Goal: Transaction & Acquisition: Purchase product/service

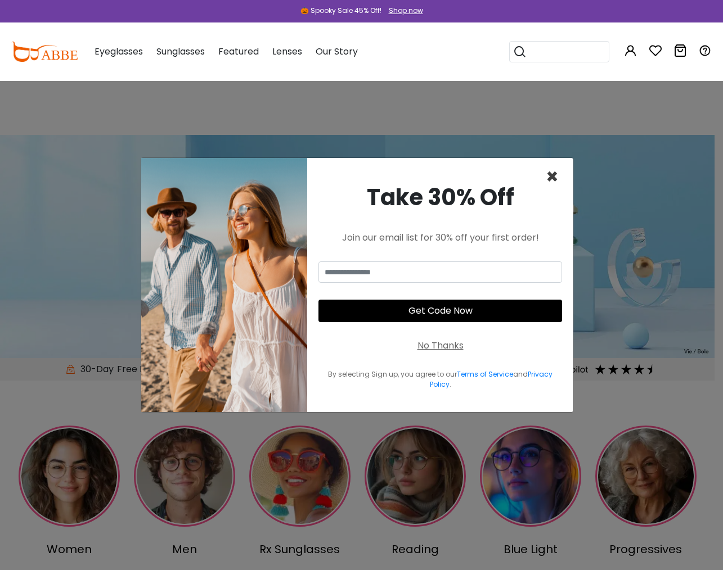
click at [551, 178] on span "×" at bounding box center [552, 177] width 13 height 29
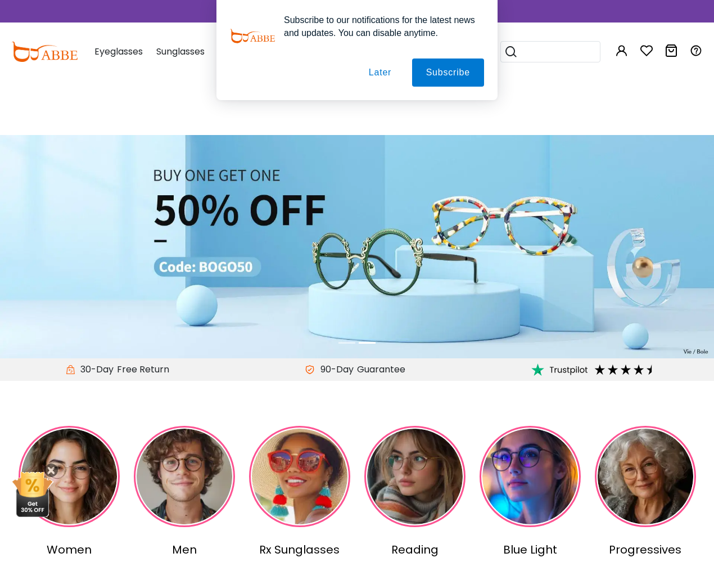
click at [371, 76] on button "Later" at bounding box center [380, 72] width 51 height 28
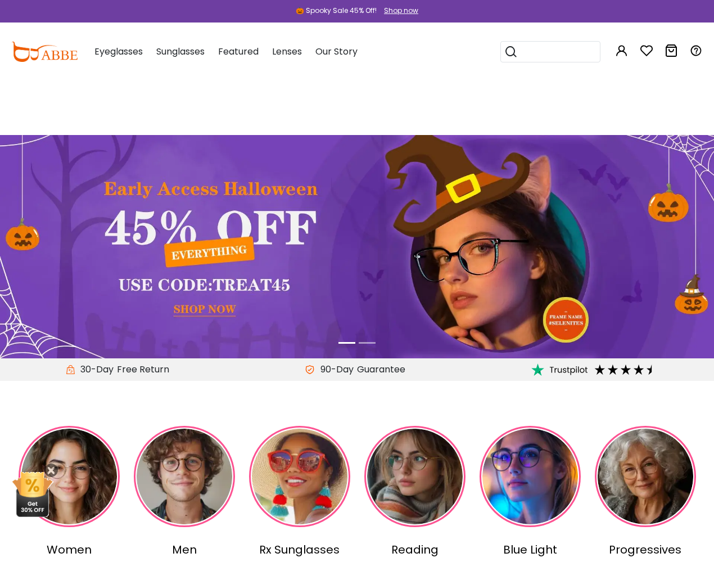
click at [651, 53] on icon at bounding box center [646, 50] width 13 height 13
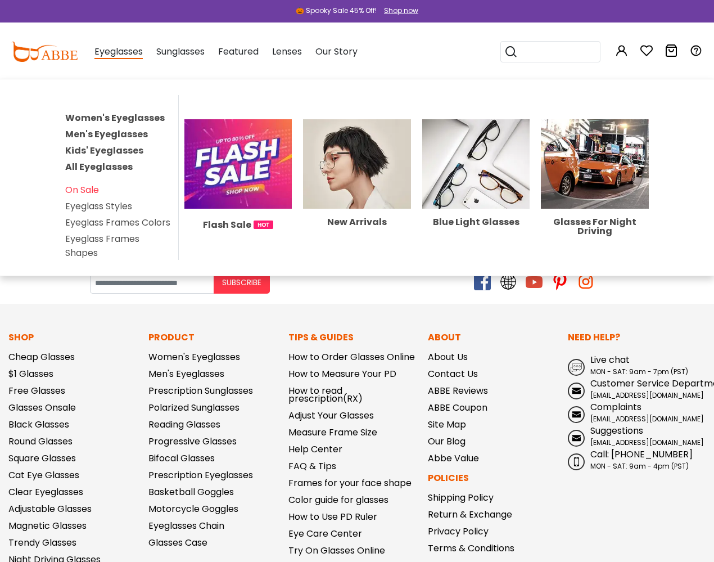
click at [112, 120] on link "Women's Eyeglasses" at bounding box center [115, 117] width 100 height 13
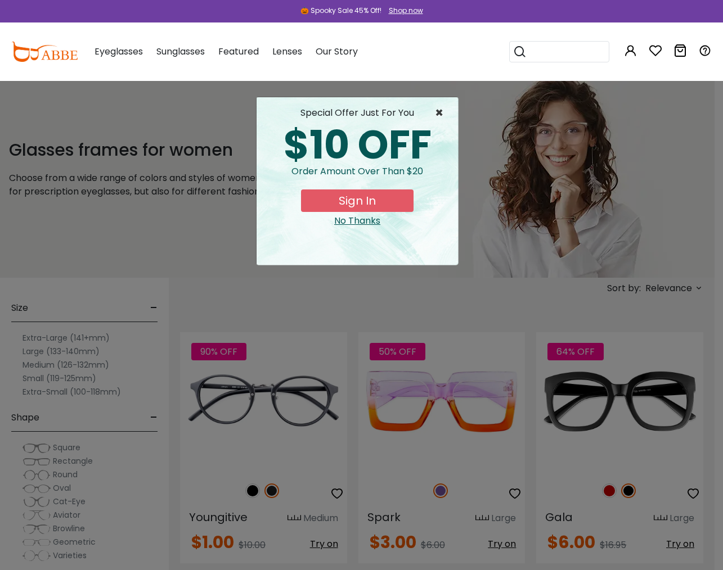
click at [437, 114] on span "×" at bounding box center [442, 112] width 14 height 13
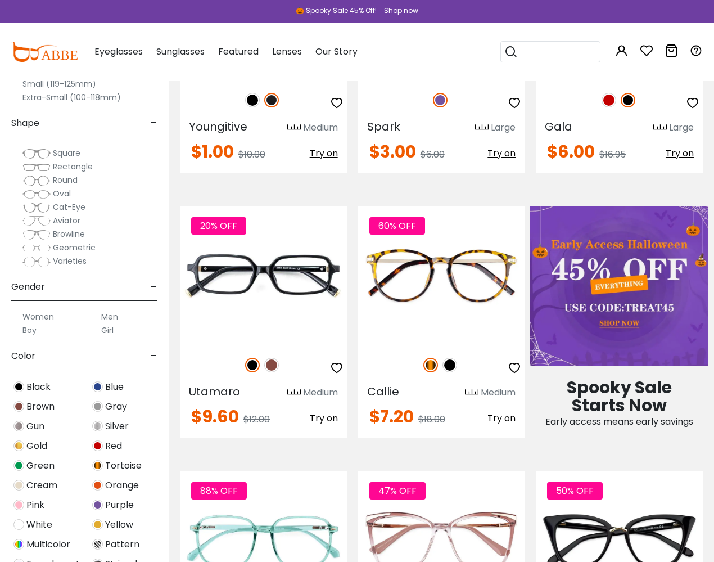
scroll to position [392, 0]
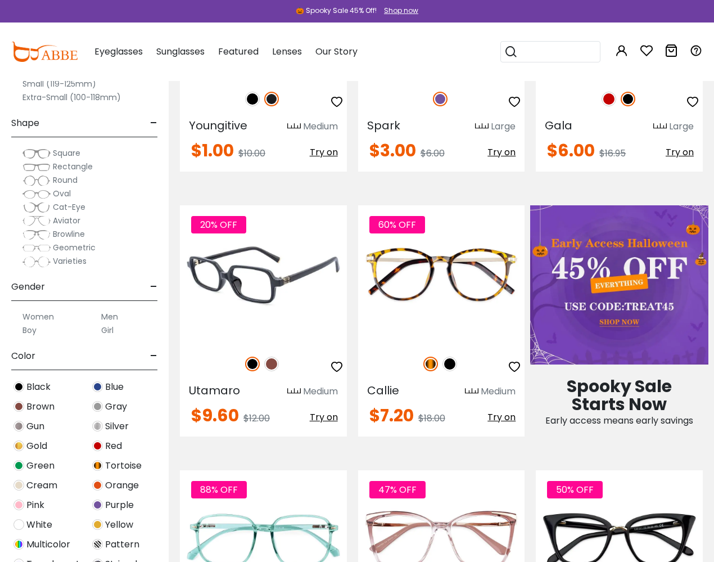
click at [272, 363] on img at bounding box center [271, 364] width 15 height 15
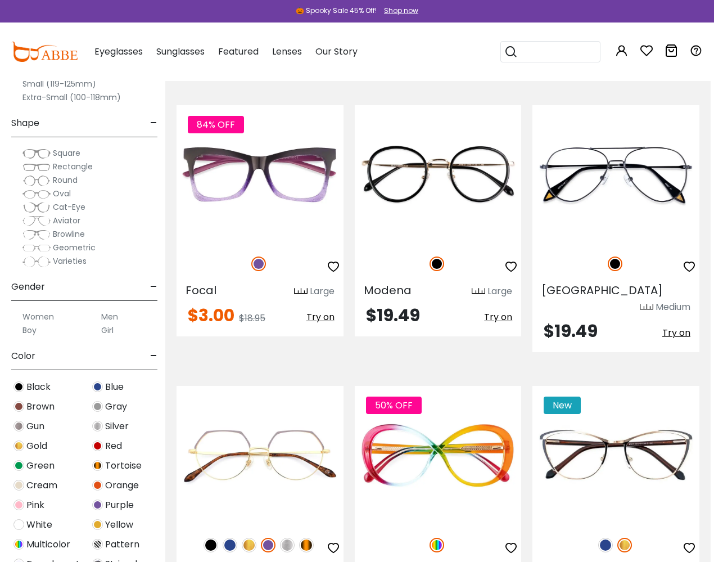
scroll to position [2381, 3]
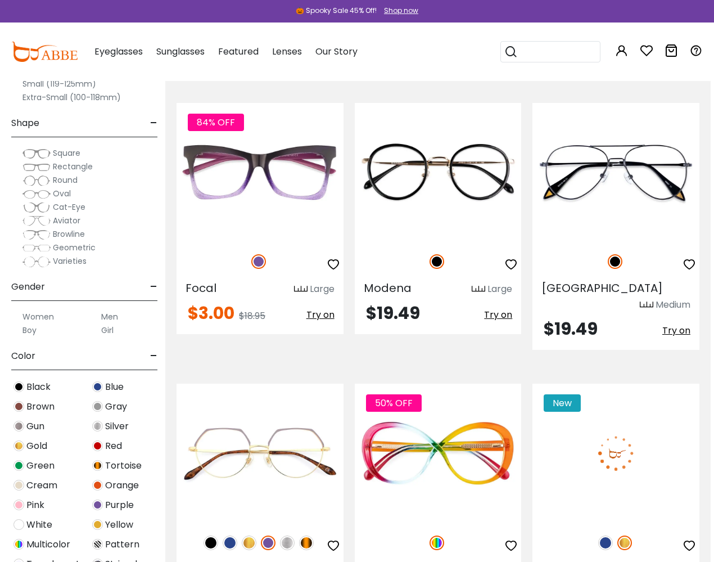
click at [605, 535] on img at bounding box center [605, 542] width 15 height 15
click at [603, 413] on img at bounding box center [616, 453] width 167 height 139
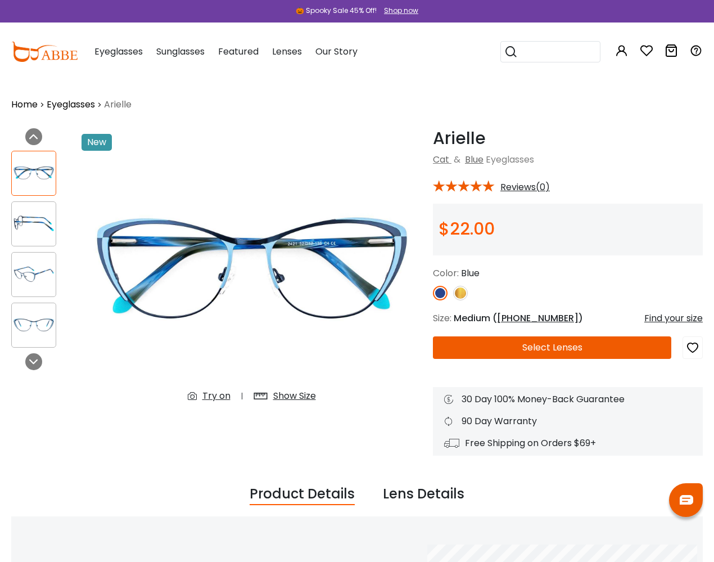
click at [37, 224] on img at bounding box center [34, 224] width 44 height 22
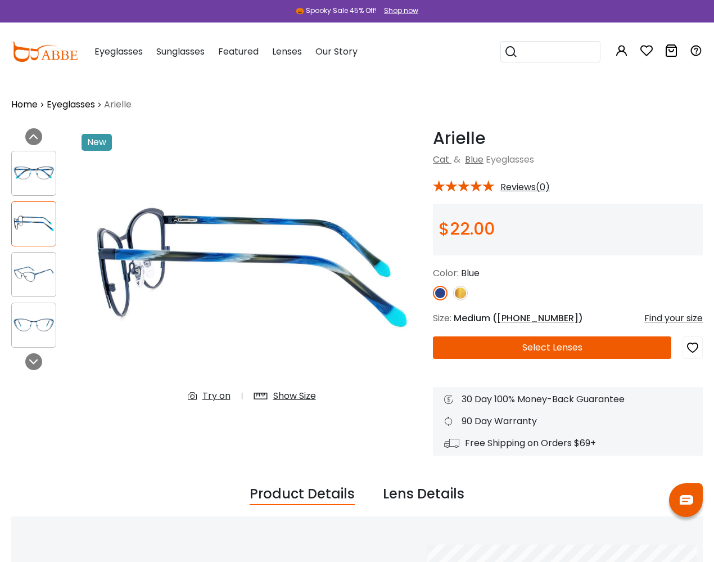
click at [36, 270] on img at bounding box center [34, 274] width 44 height 22
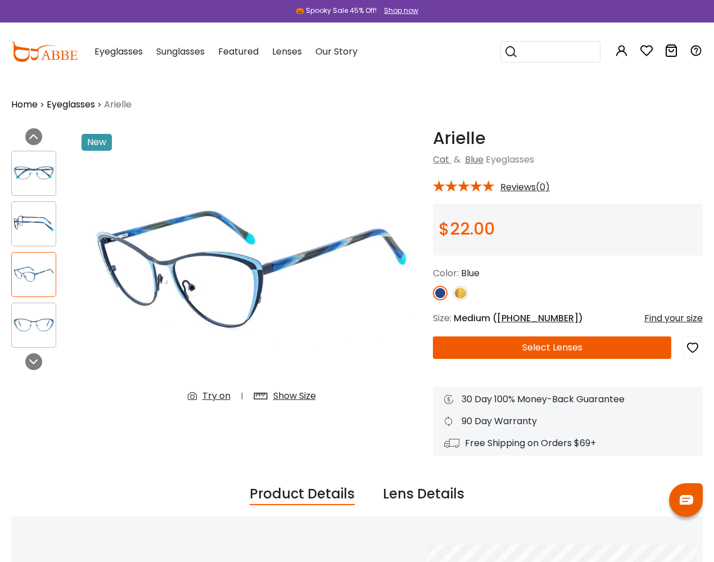
click at [40, 318] on img at bounding box center [34, 325] width 44 height 22
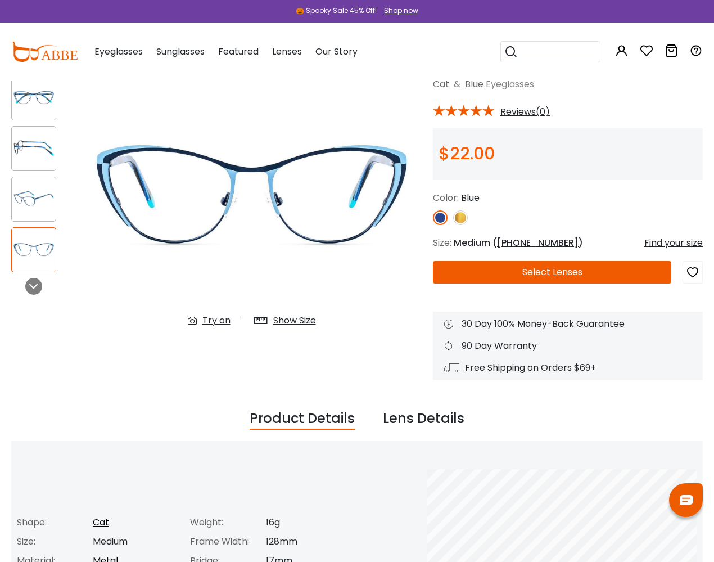
scroll to position [76, 0]
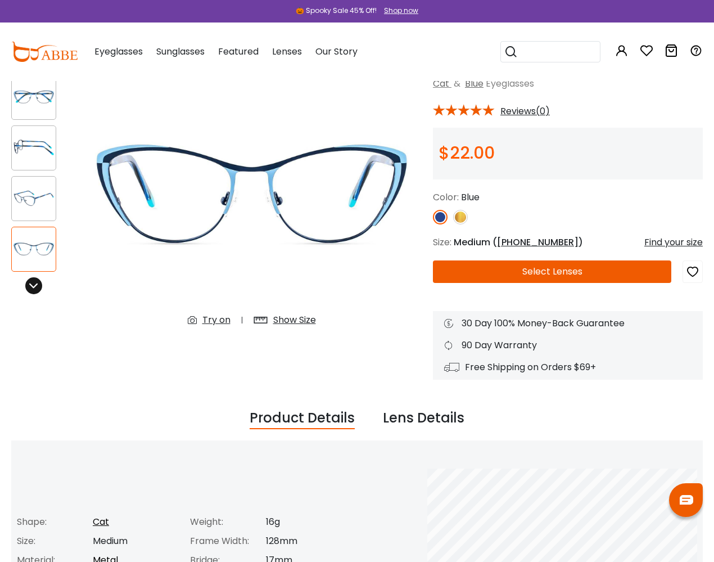
click at [37, 286] on icon at bounding box center [33, 285] width 9 height 9
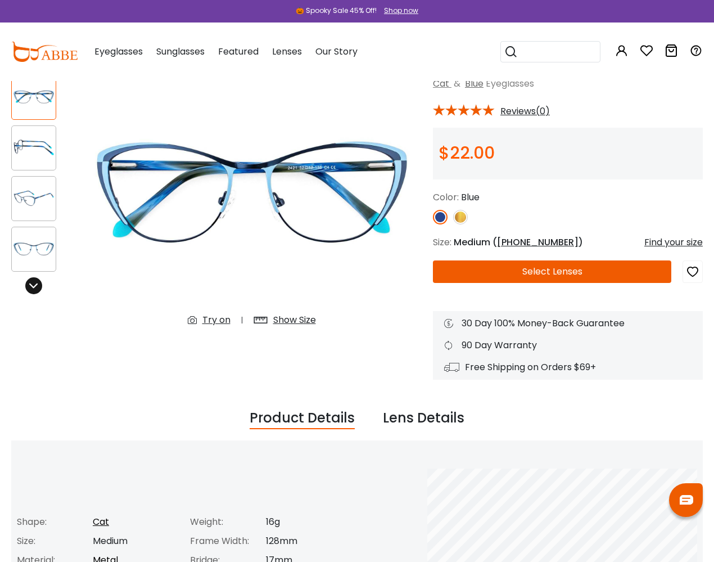
click at [35, 287] on icon at bounding box center [33, 285] width 9 height 9
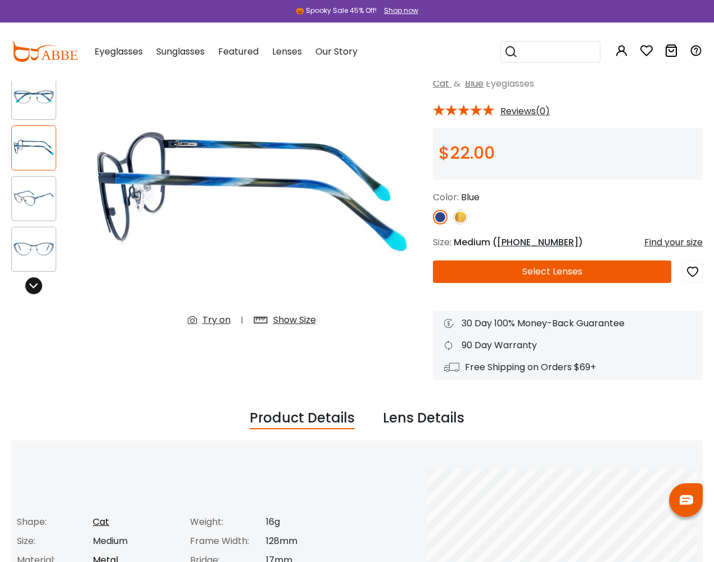
click at [35, 287] on icon at bounding box center [33, 285] width 9 height 9
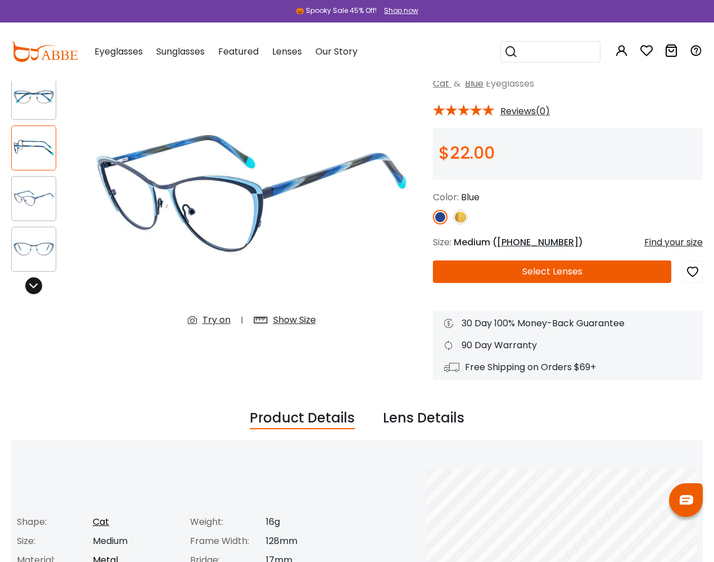
click at [35, 287] on icon at bounding box center [33, 285] width 9 height 9
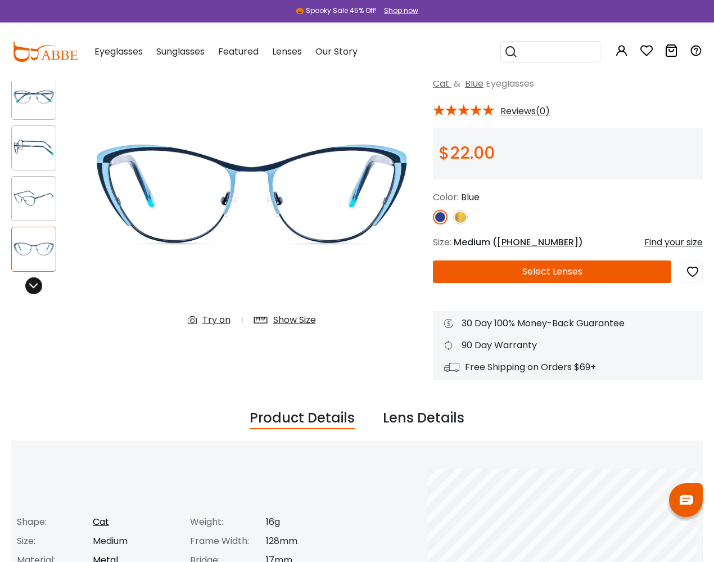
click at [35, 287] on icon at bounding box center [33, 285] width 9 height 9
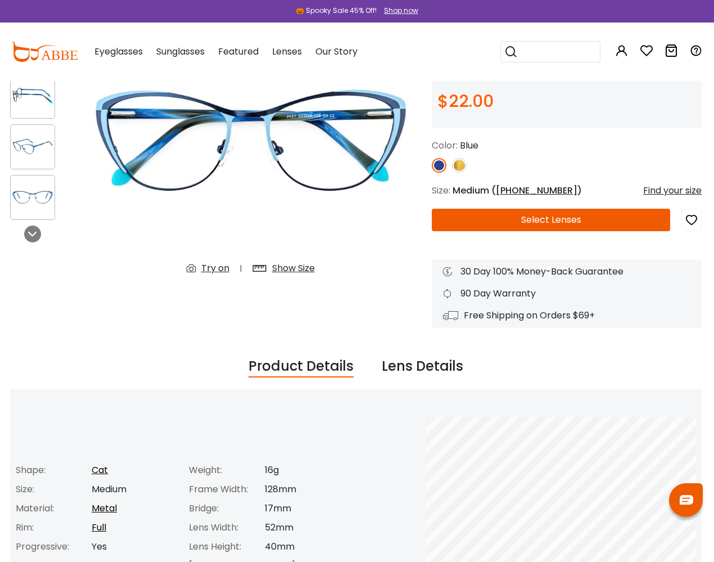
scroll to position [0, 1]
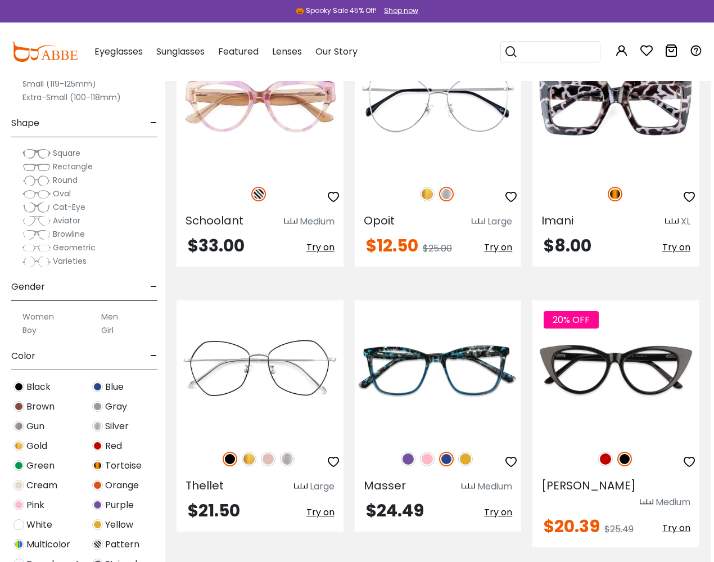
scroll to position [2994, 4]
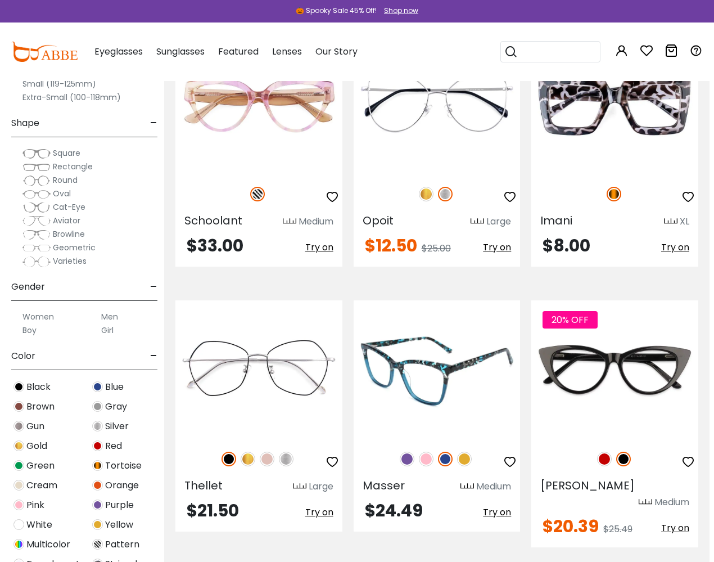
click at [405, 452] on img at bounding box center [407, 459] width 15 height 15
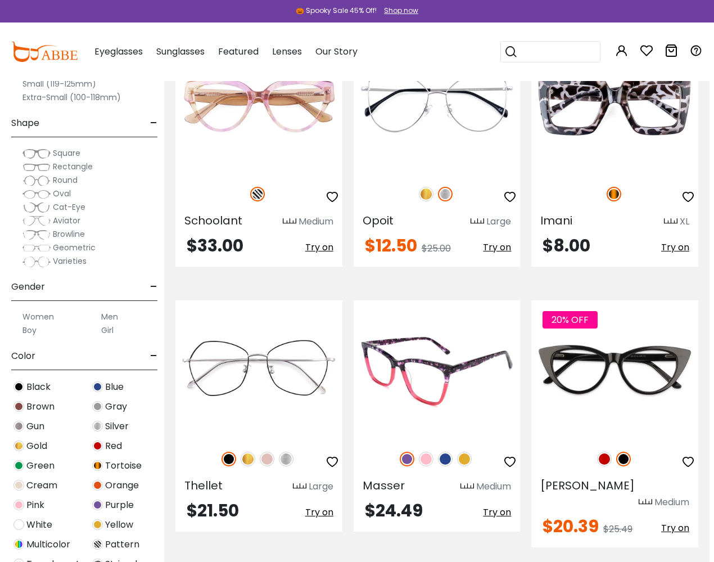
click at [426, 452] on img at bounding box center [426, 459] width 15 height 15
click at [446, 452] on img at bounding box center [445, 459] width 15 height 15
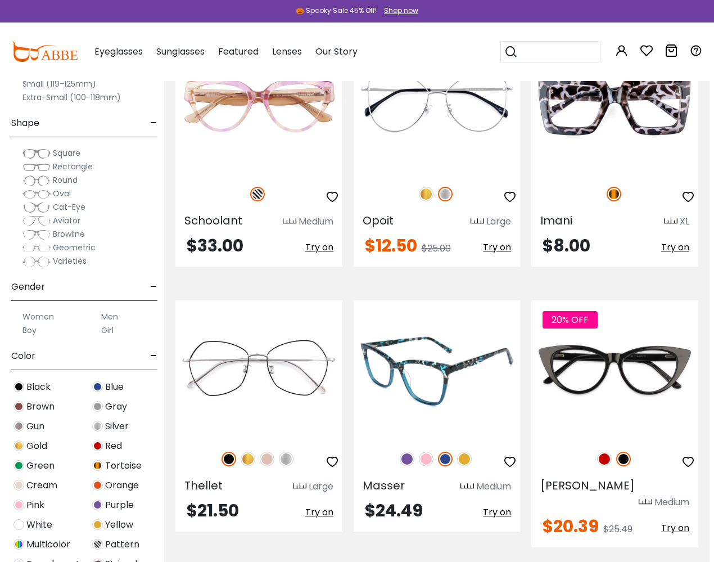
click at [462, 452] on img at bounding box center [464, 459] width 15 height 15
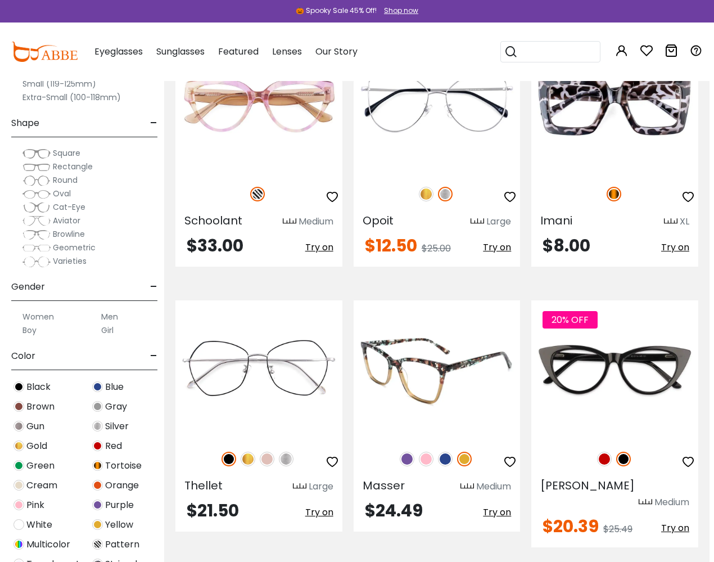
click at [445, 452] on img at bounding box center [445, 459] width 15 height 15
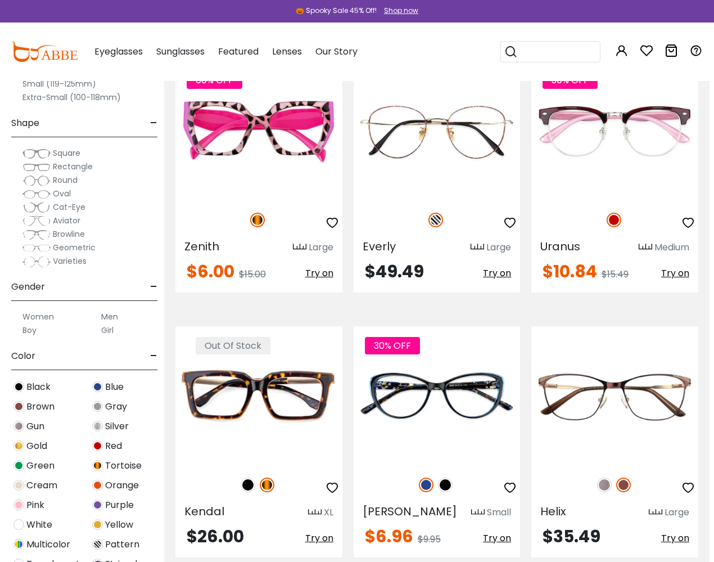
scroll to position [4061, 4]
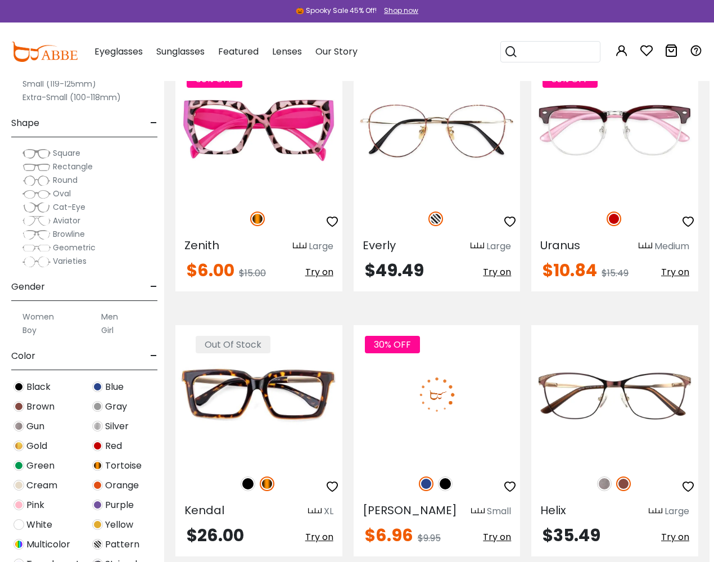
click at [470, 325] on img at bounding box center [437, 394] width 167 height 139
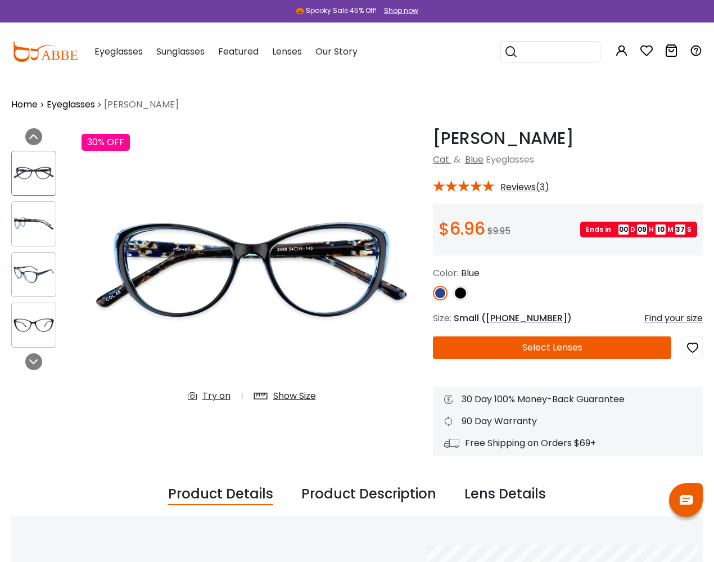
click at [27, 217] on img at bounding box center [34, 224] width 44 height 22
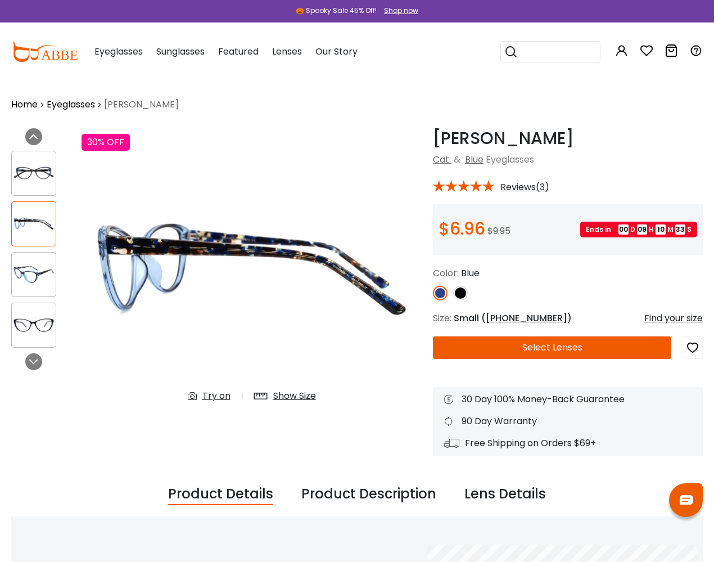
click at [43, 263] on div at bounding box center [33, 274] width 45 height 45
click at [38, 273] on img at bounding box center [34, 274] width 44 height 22
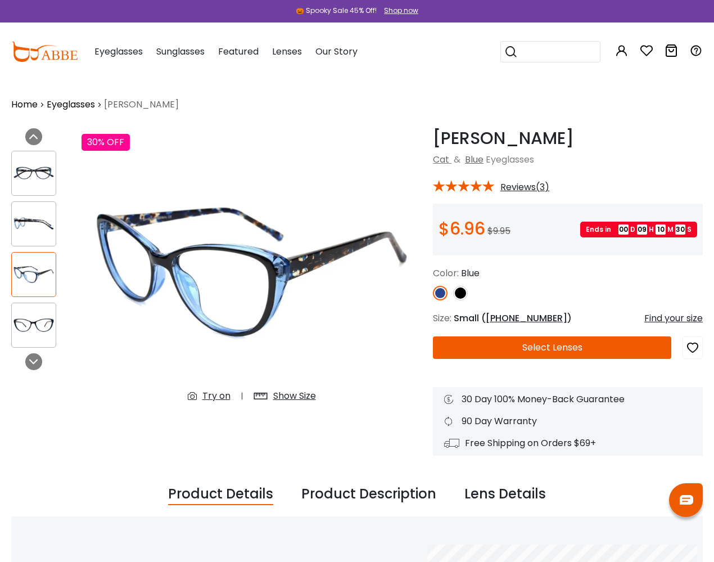
click at [37, 320] on img at bounding box center [34, 325] width 44 height 22
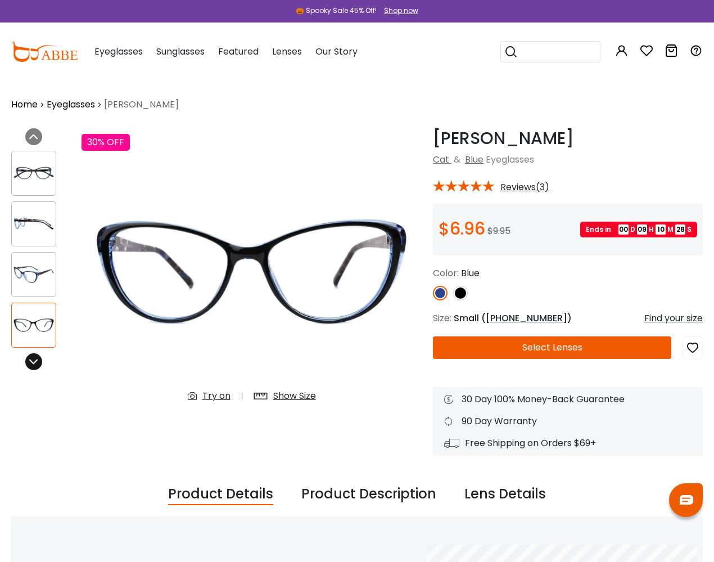
click at [37, 365] on icon at bounding box center [33, 361] width 9 height 9
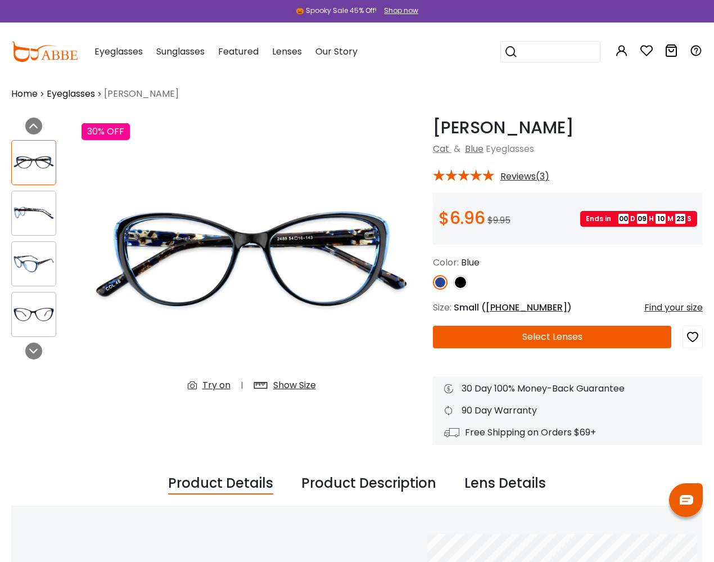
scroll to position [8, 0]
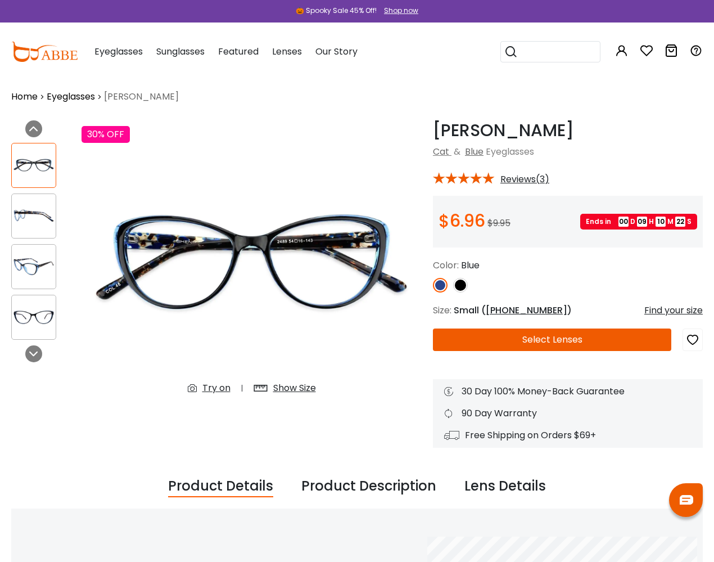
click at [643, 51] on icon at bounding box center [646, 50] width 13 height 13
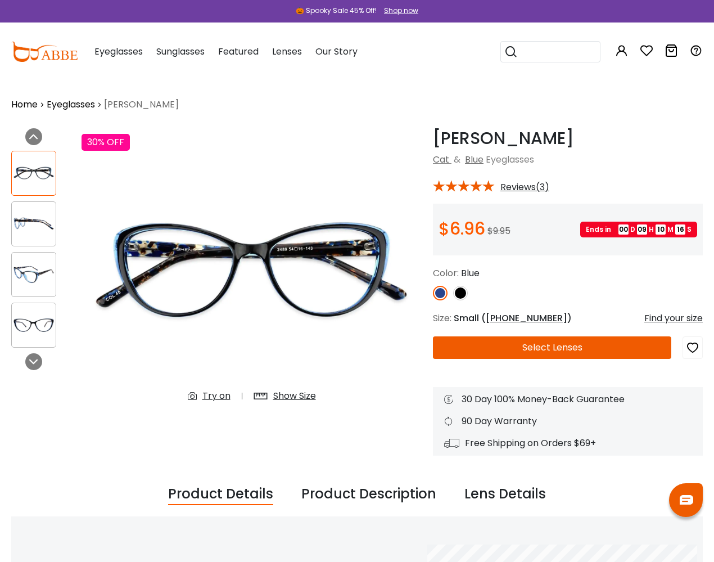
scroll to position [8, 0]
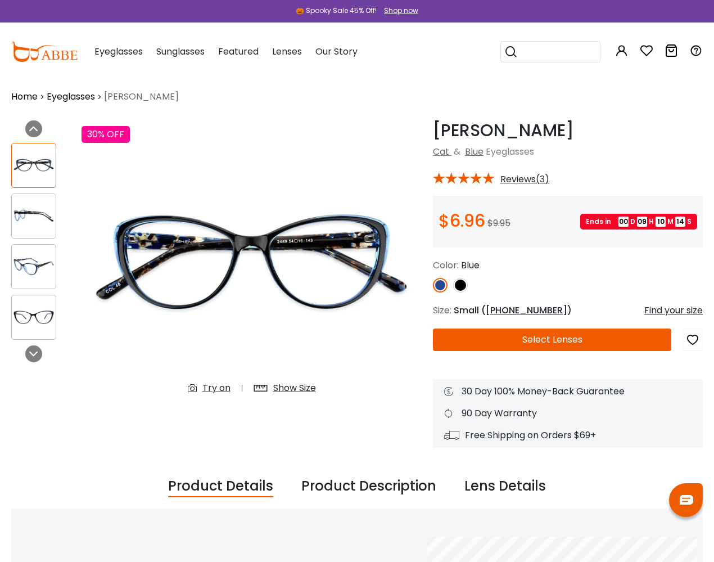
click at [691, 337] on icon "button" at bounding box center [692, 340] width 13 height 20
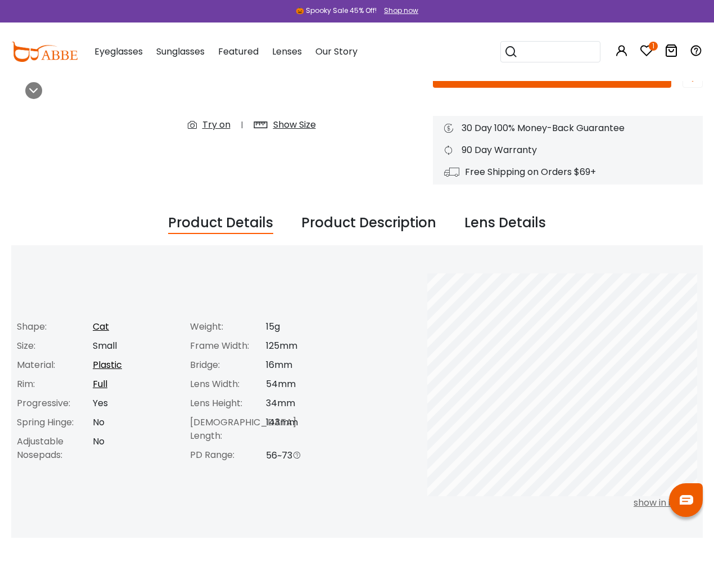
scroll to position [273, 0]
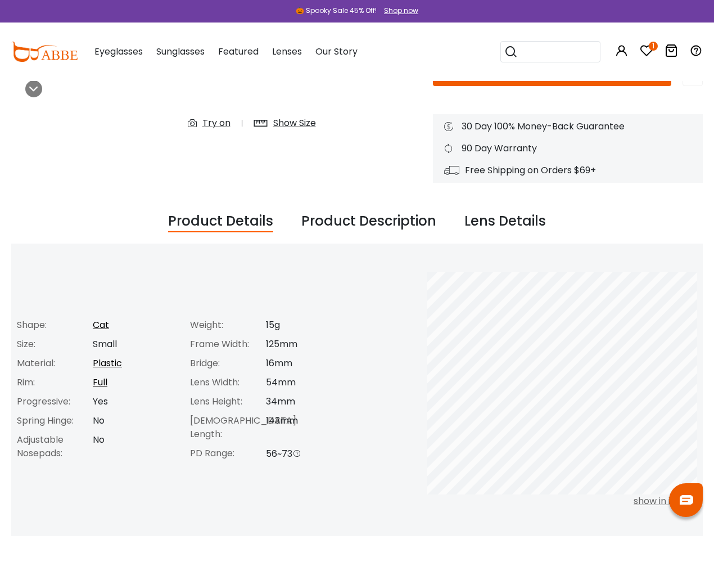
click at [508, 219] on div "Lens Details" at bounding box center [506, 221] width 82 height 21
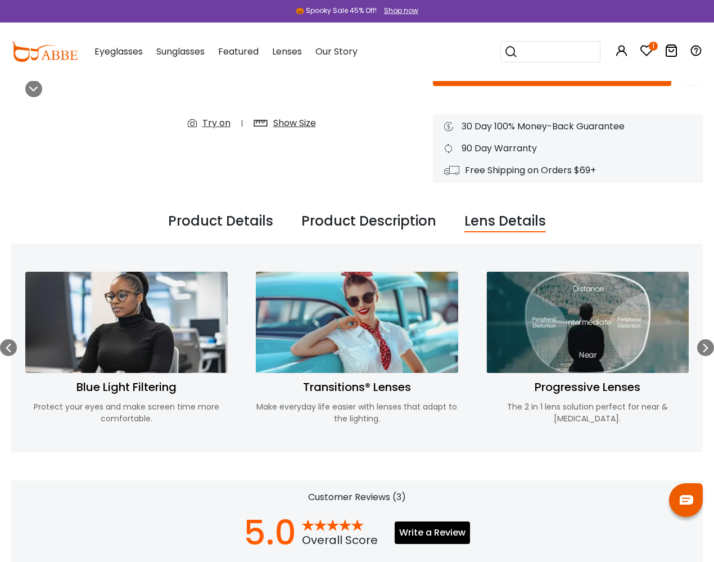
click at [390, 220] on div "Product Description" at bounding box center [368, 221] width 135 height 21
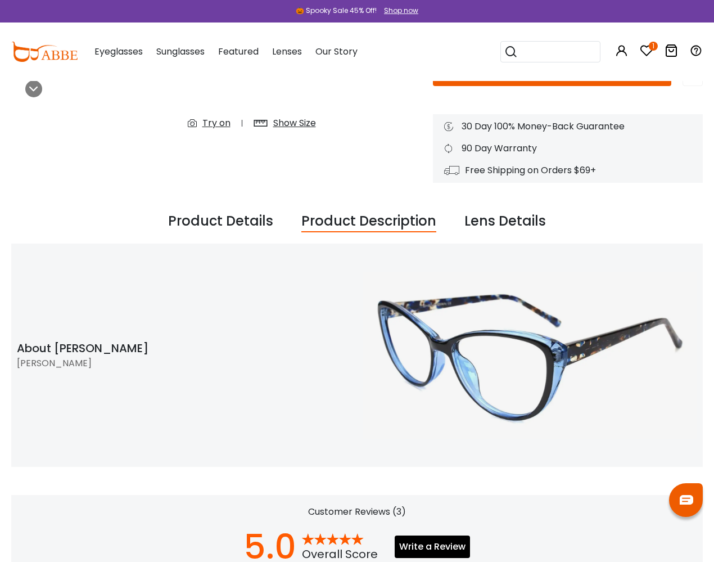
click at [229, 225] on div "Product Details" at bounding box center [220, 221] width 105 height 21
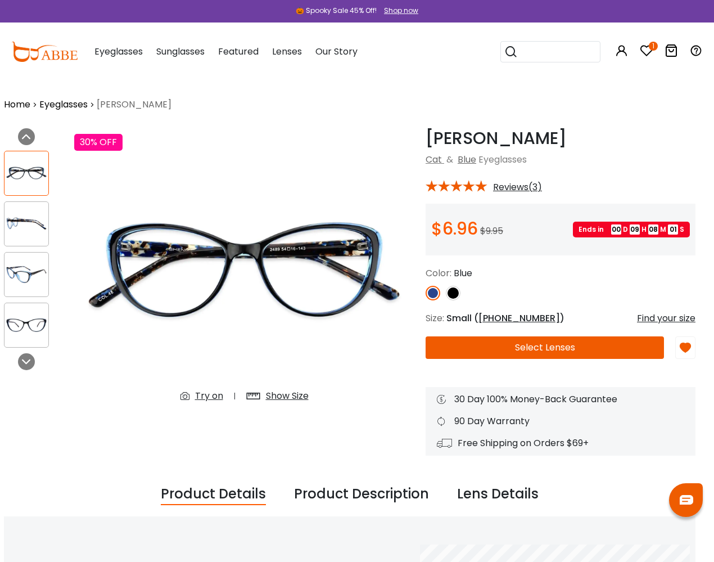
scroll to position [0, 0]
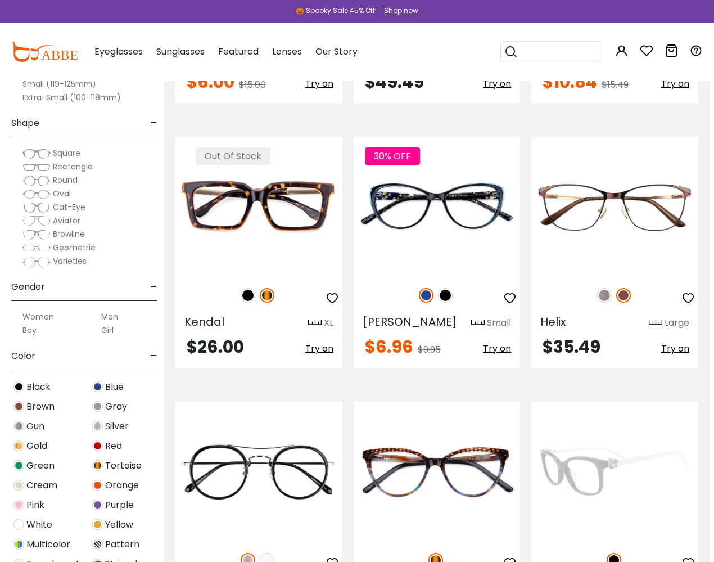
scroll to position [4250, 4]
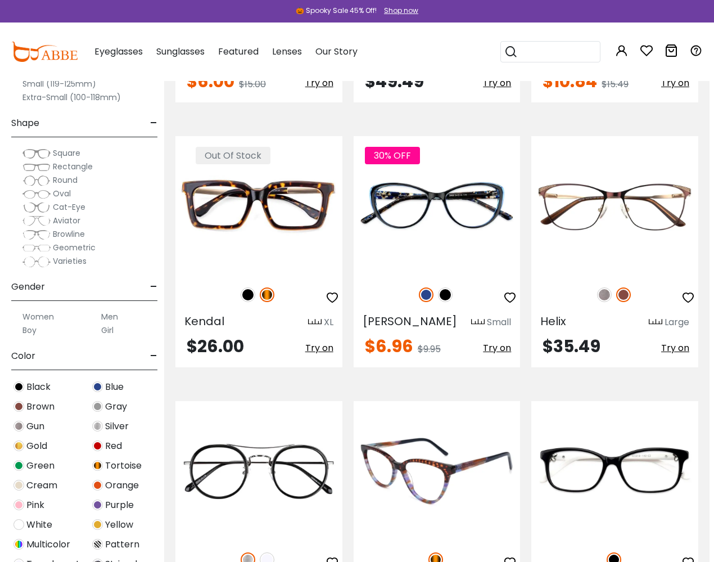
click at [426, 403] on img at bounding box center [437, 470] width 167 height 139
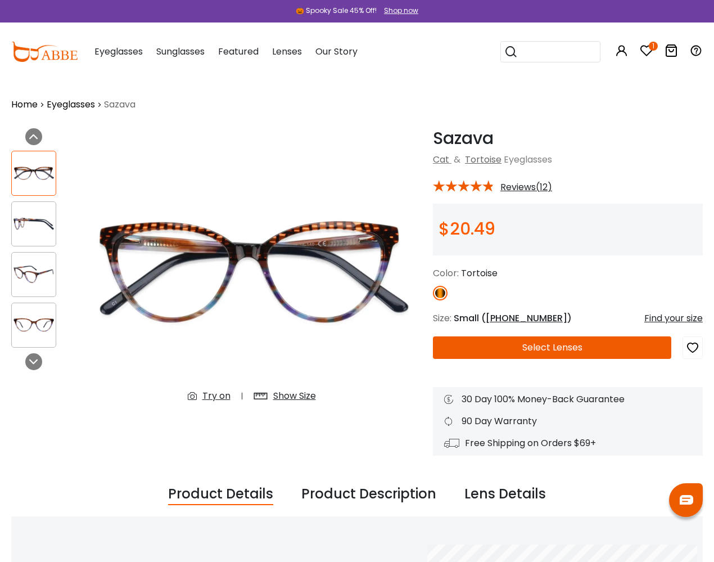
click at [29, 265] on img at bounding box center [34, 274] width 44 height 22
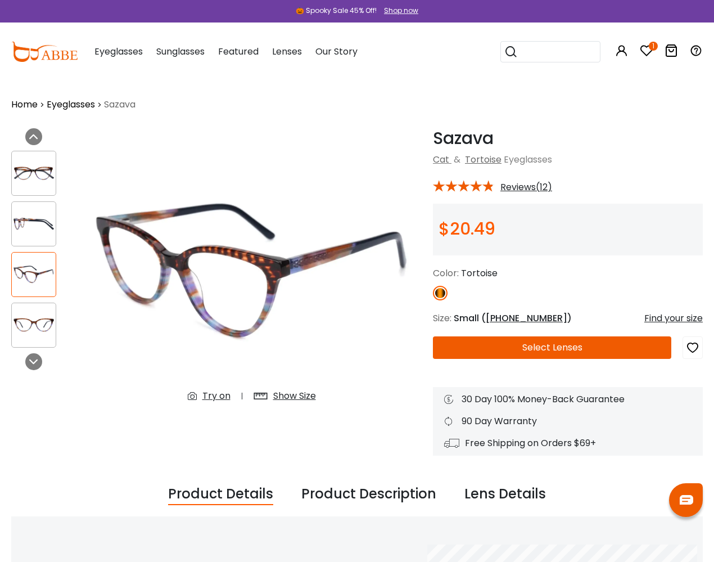
click at [25, 320] on img at bounding box center [34, 325] width 44 height 22
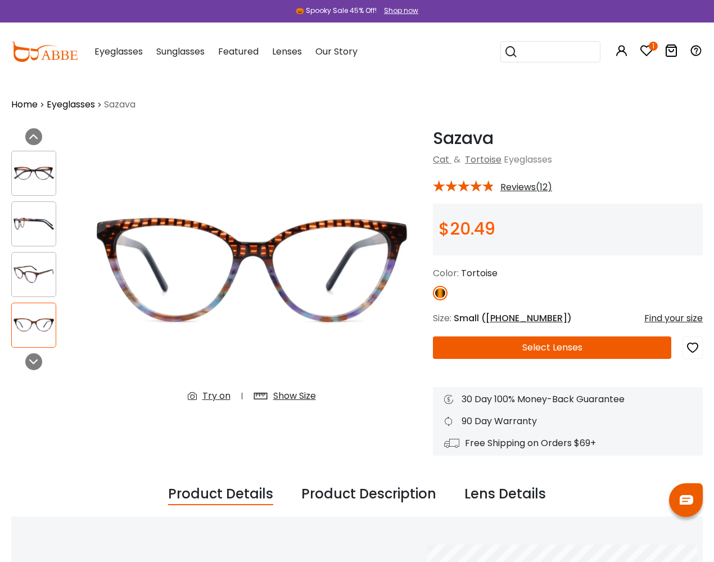
click at [23, 183] on img at bounding box center [34, 173] width 44 height 22
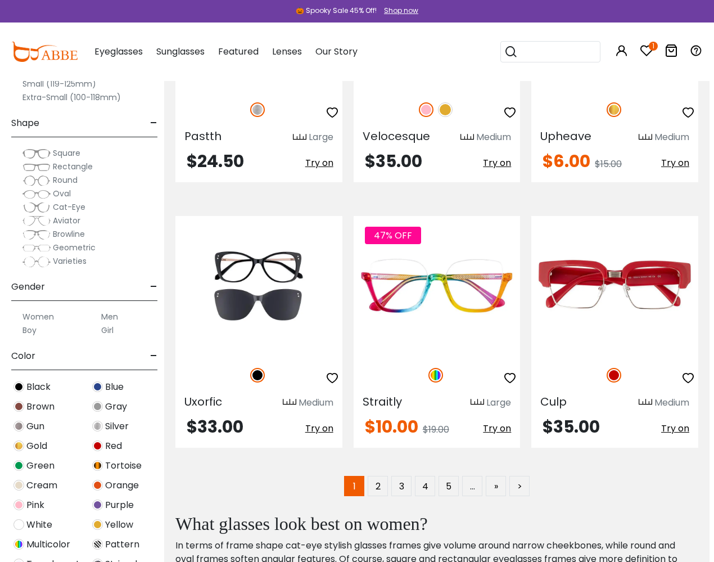
scroll to position [5246, 4]
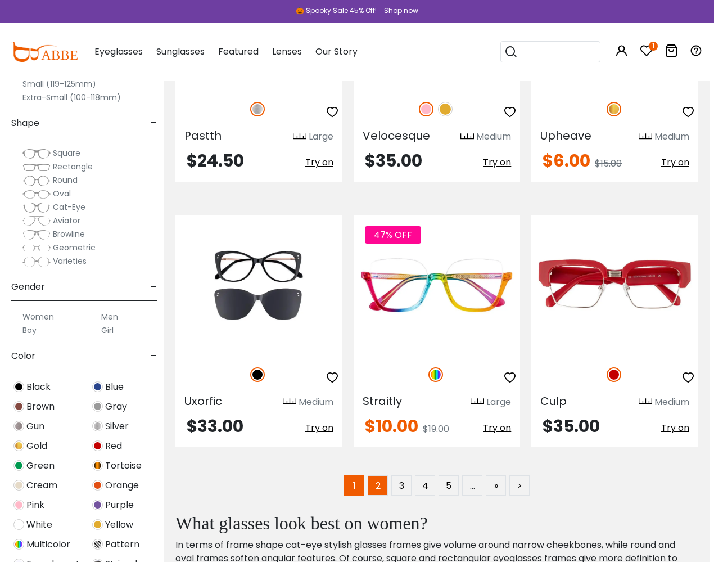
click at [374, 475] on link "2" at bounding box center [378, 485] width 20 height 20
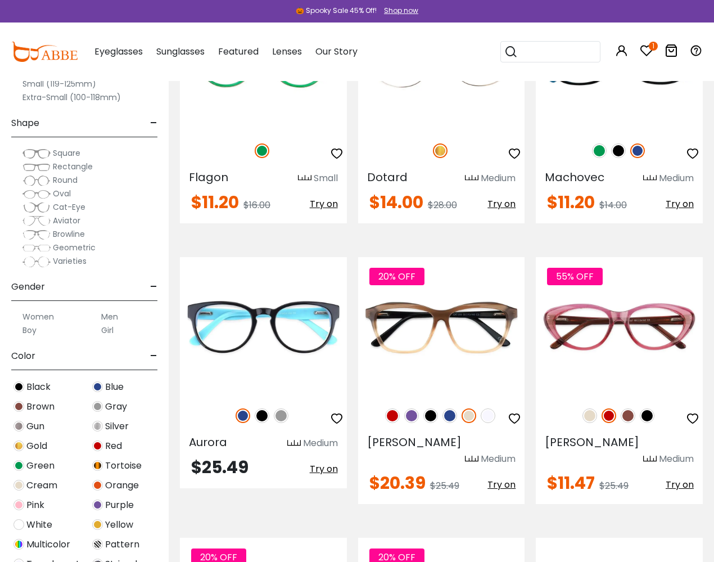
scroll to position [896, 0]
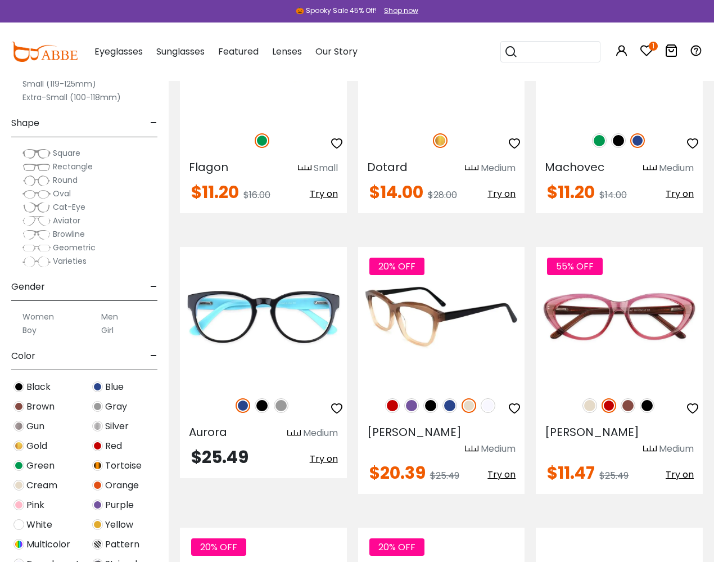
click at [449, 398] on img at bounding box center [450, 405] width 15 height 15
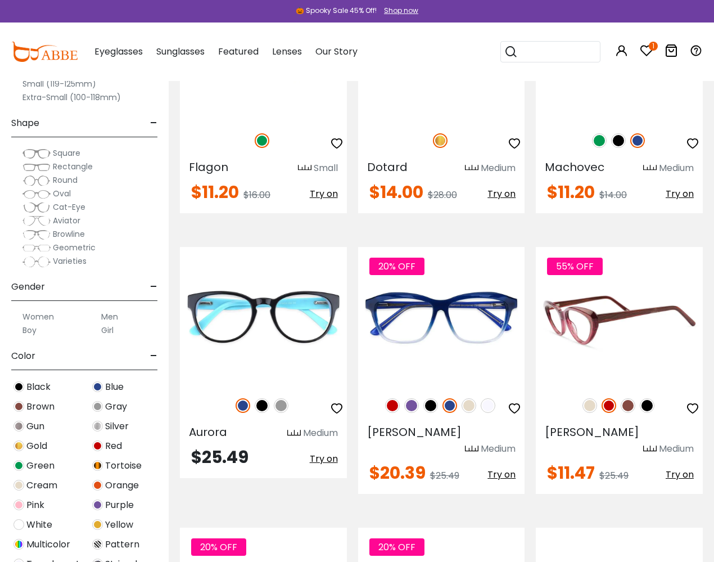
click at [629, 398] on img at bounding box center [628, 405] width 15 height 15
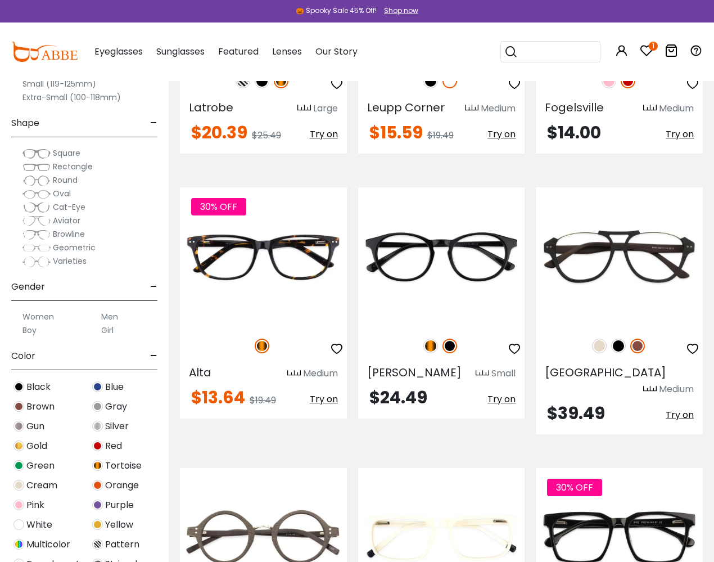
scroll to position [1504, 0]
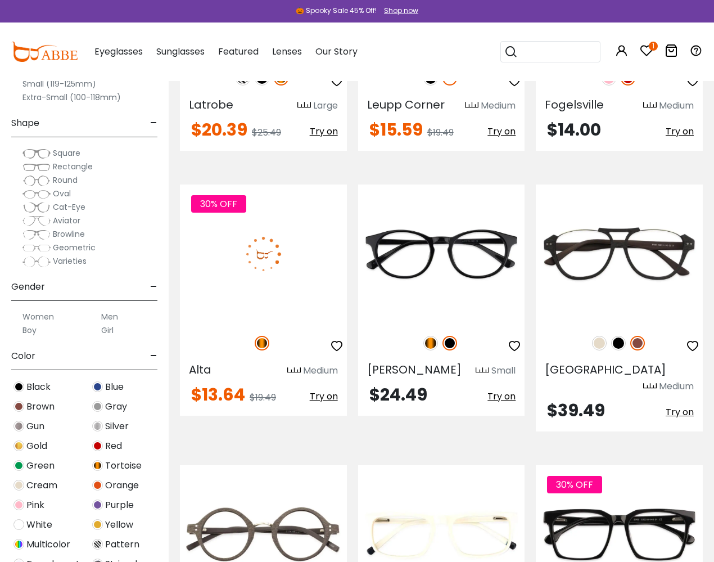
click at [281, 230] on img at bounding box center [263, 253] width 167 height 139
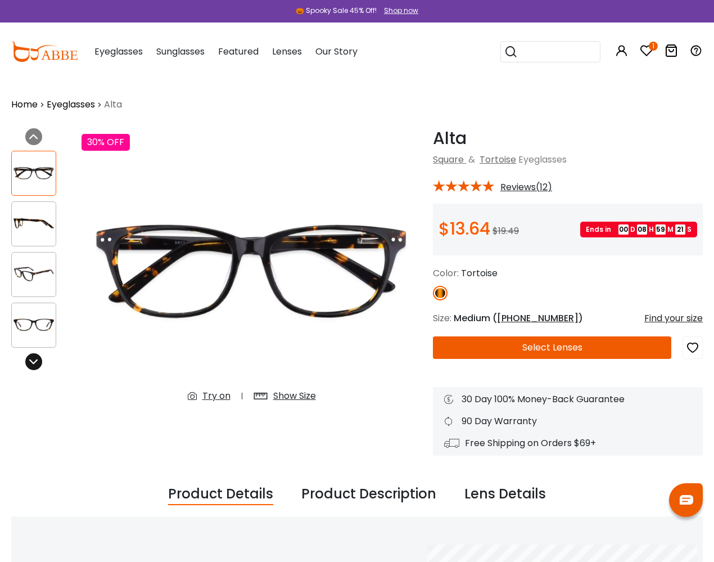
click at [41, 362] on div at bounding box center [33, 361] width 17 height 17
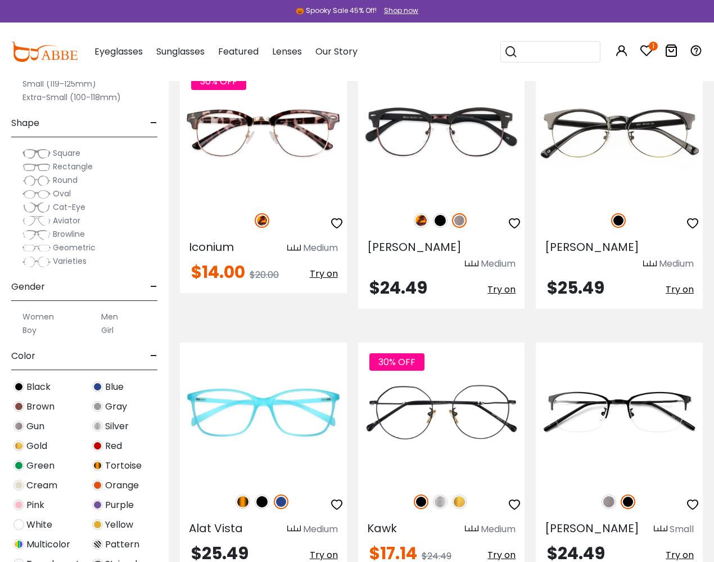
scroll to position [3827, 0]
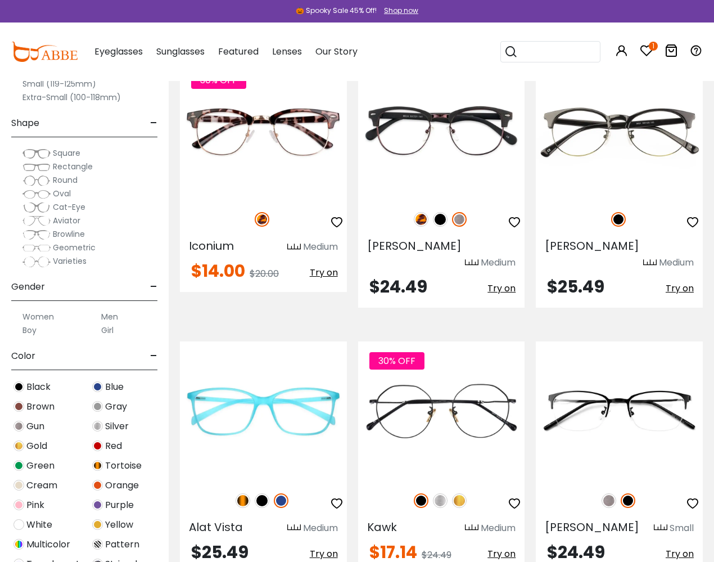
click at [606, 493] on img at bounding box center [609, 500] width 15 height 15
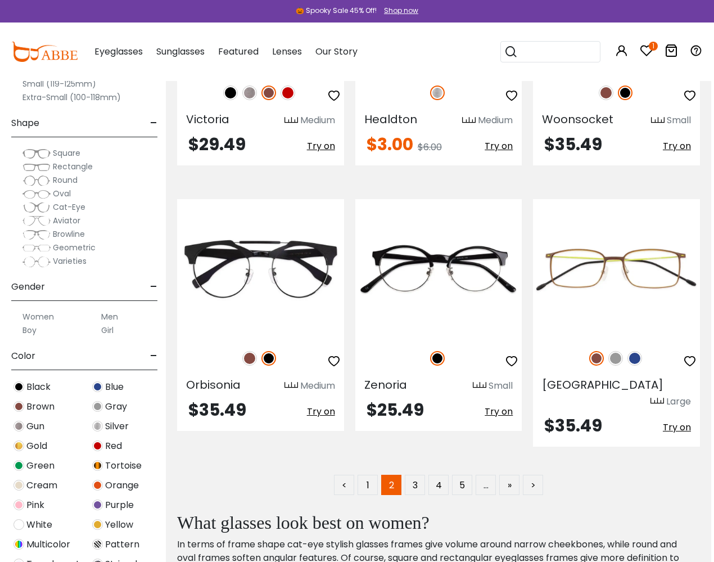
scroll to position [5343, 3]
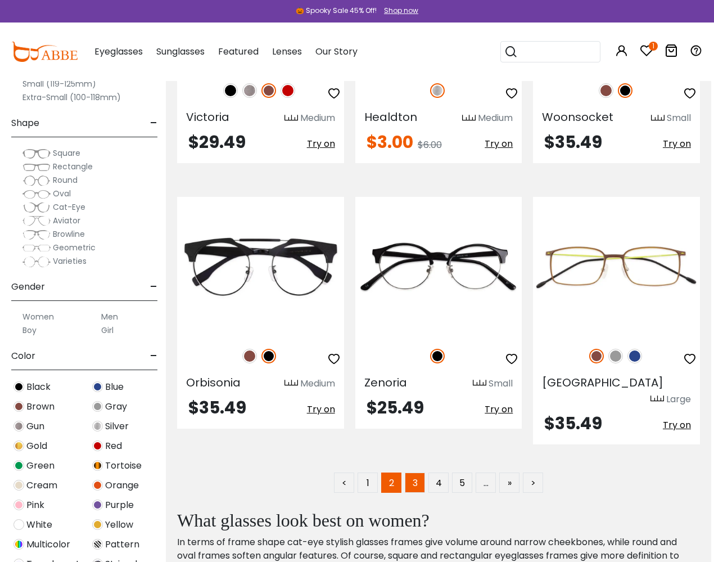
click at [411, 472] on link "3" at bounding box center [415, 482] width 20 height 20
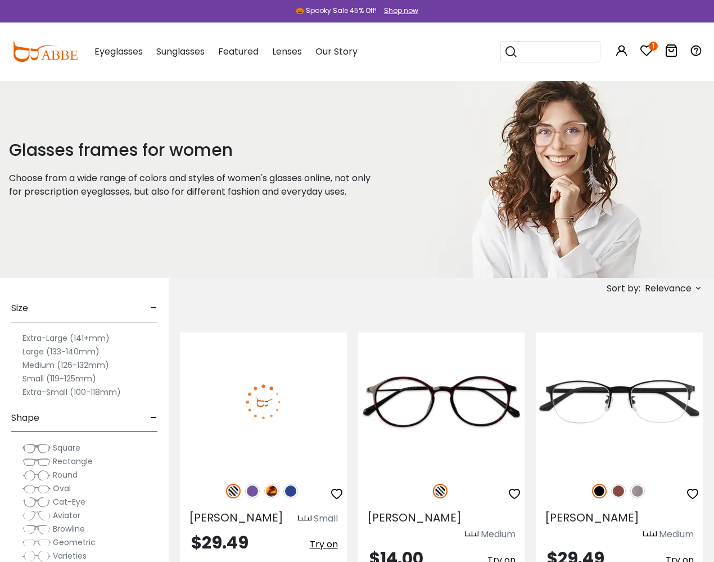
click at [290, 491] on img at bounding box center [290, 491] width 15 height 15
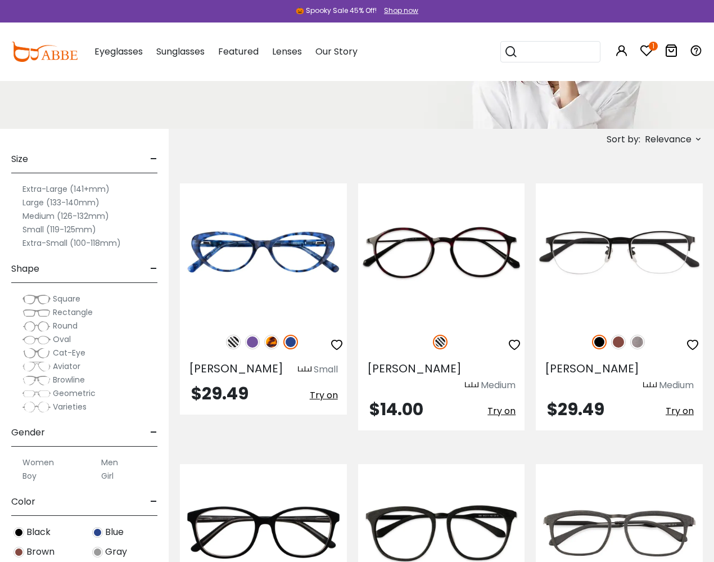
scroll to position [151, 0]
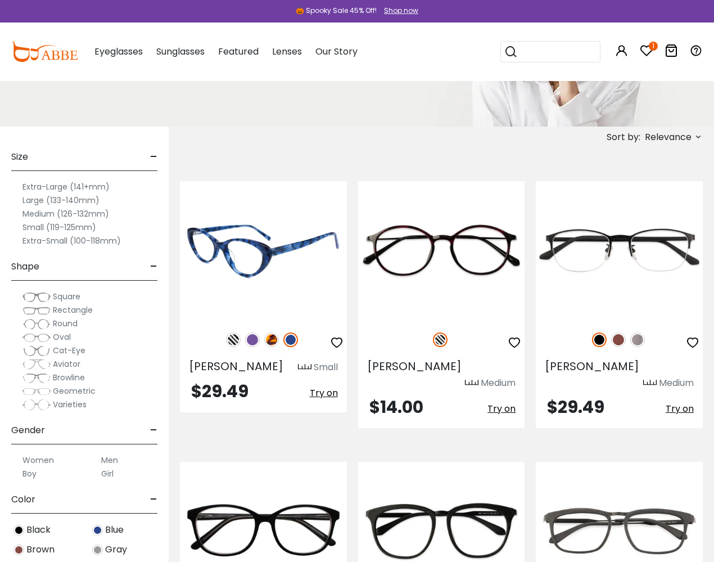
click at [341, 340] on icon "button" at bounding box center [336, 342] width 13 height 13
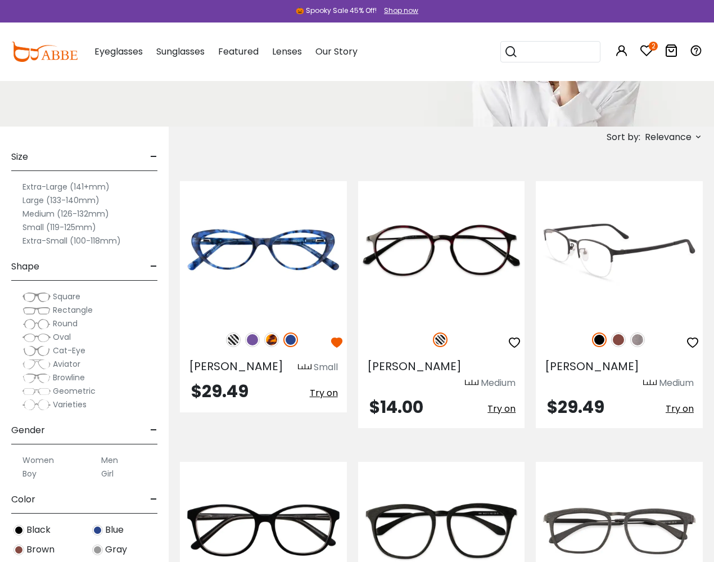
click at [614, 340] on img at bounding box center [618, 339] width 15 height 15
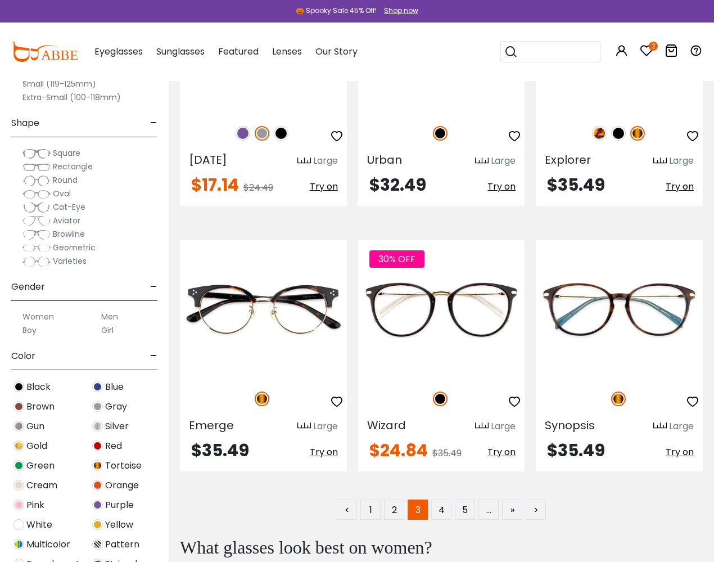
scroll to position [5334, 0]
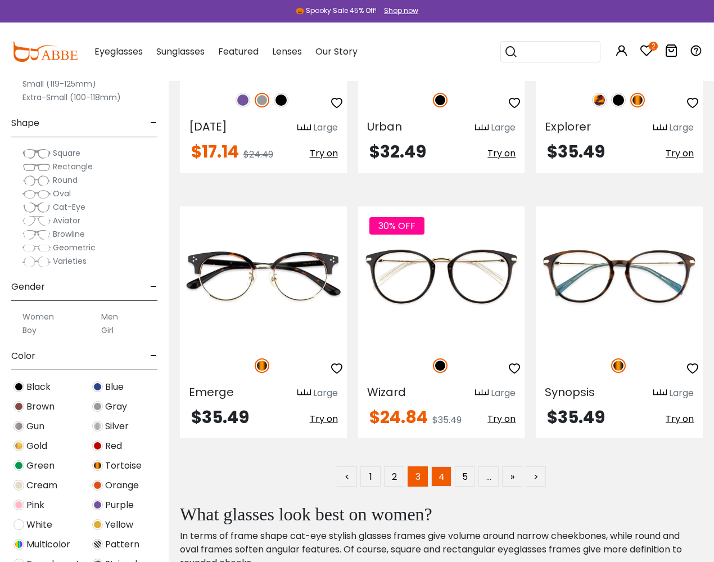
click at [439, 466] on link "4" at bounding box center [441, 476] width 20 height 20
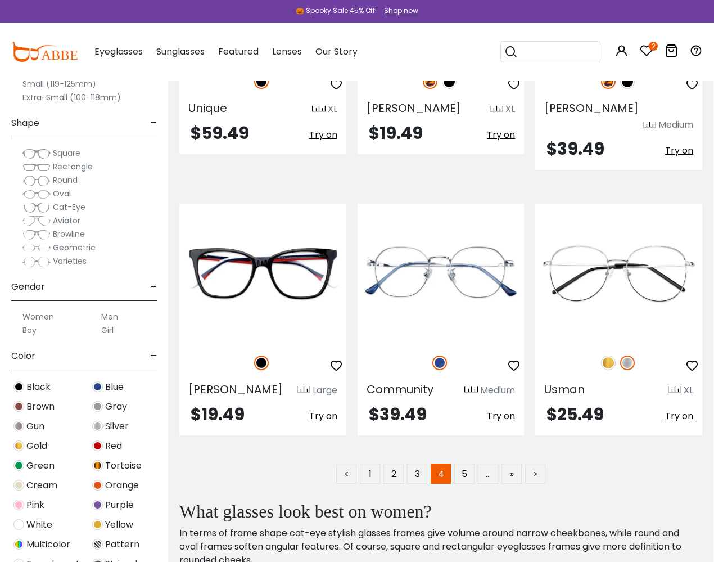
scroll to position [5323, 1]
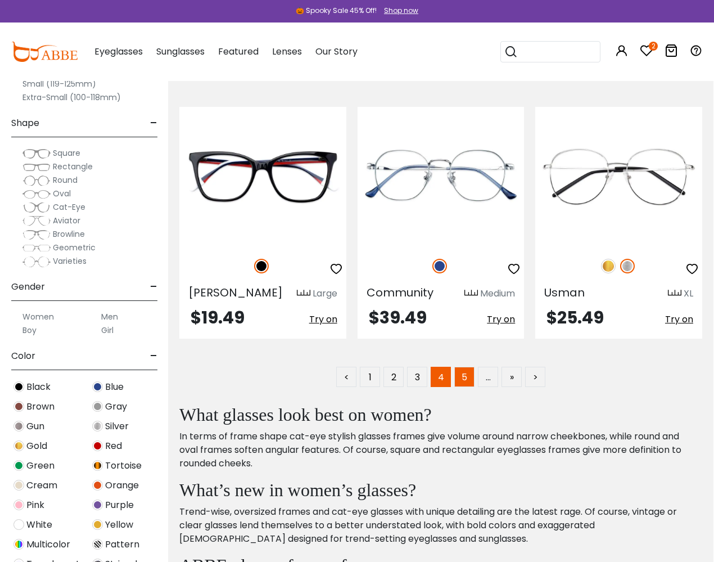
click at [467, 367] on link "5" at bounding box center [464, 377] width 20 height 20
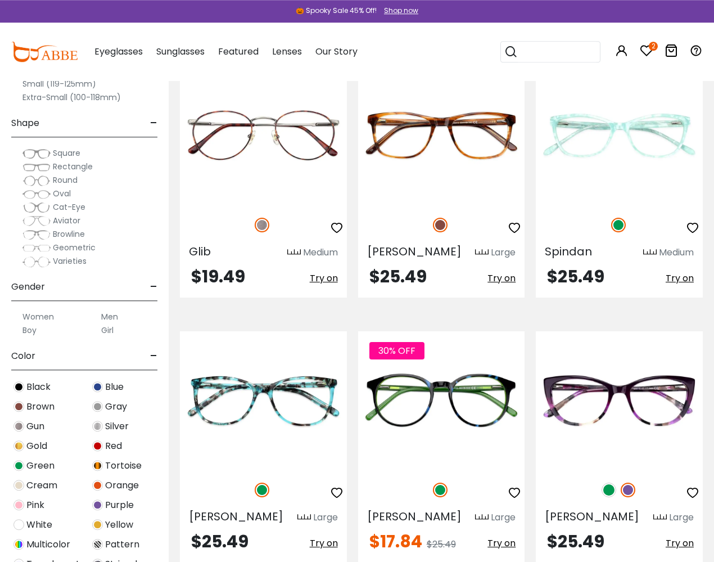
click at [37, 84] on label "Small (119-125mm)" at bounding box center [59, 83] width 74 height 13
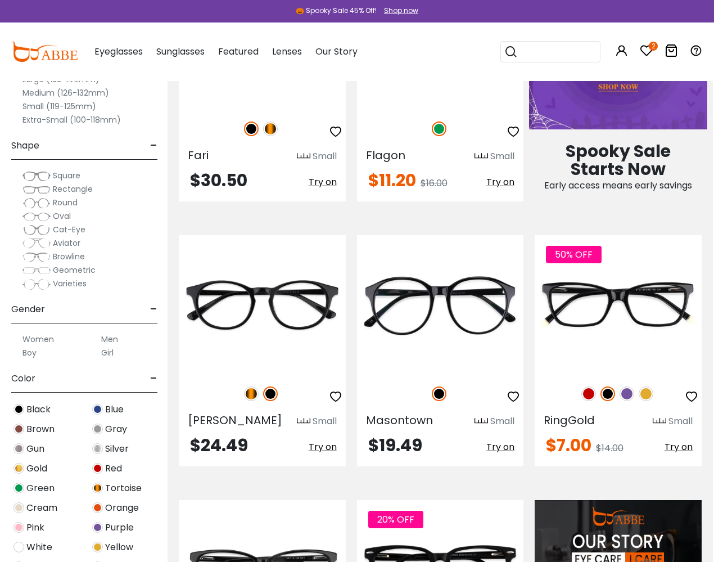
scroll to position [627, 1]
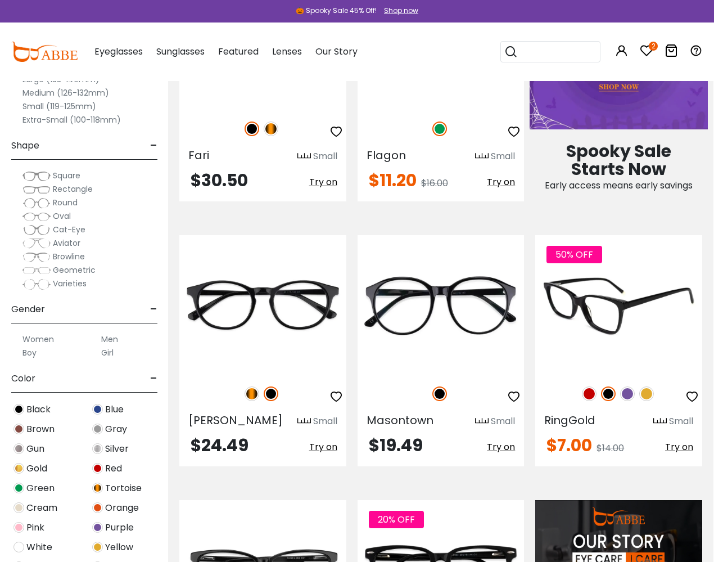
click at [629, 395] on img at bounding box center [627, 393] width 15 height 15
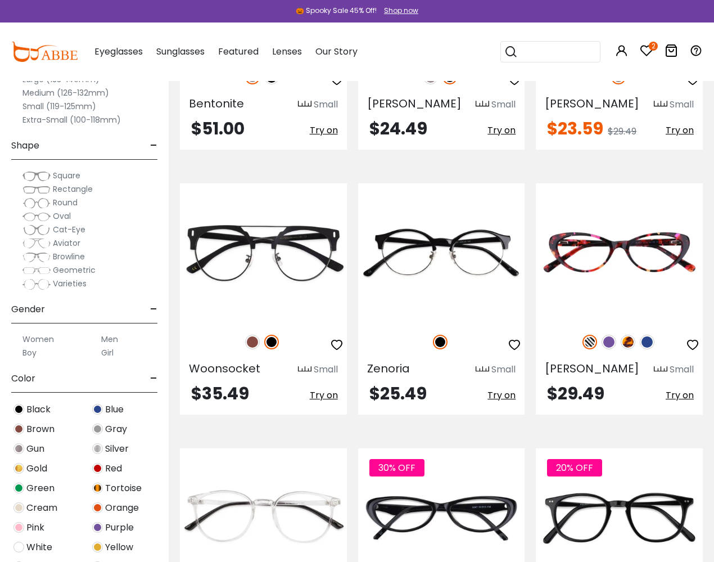
scroll to position [1475, 0]
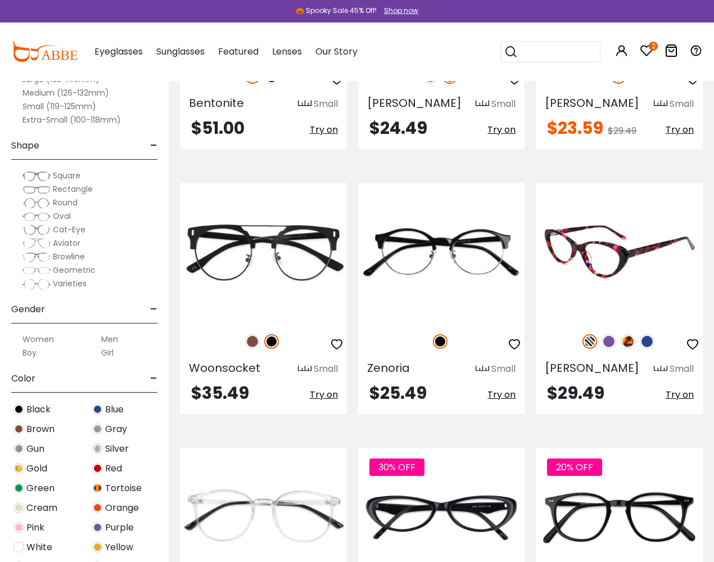
click at [628, 343] on img at bounding box center [628, 341] width 15 height 15
click at [646, 343] on img at bounding box center [647, 341] width 15 height 15
click at [692, 344] on icon "button" at bounding box center [692, 343] width 13 height 13
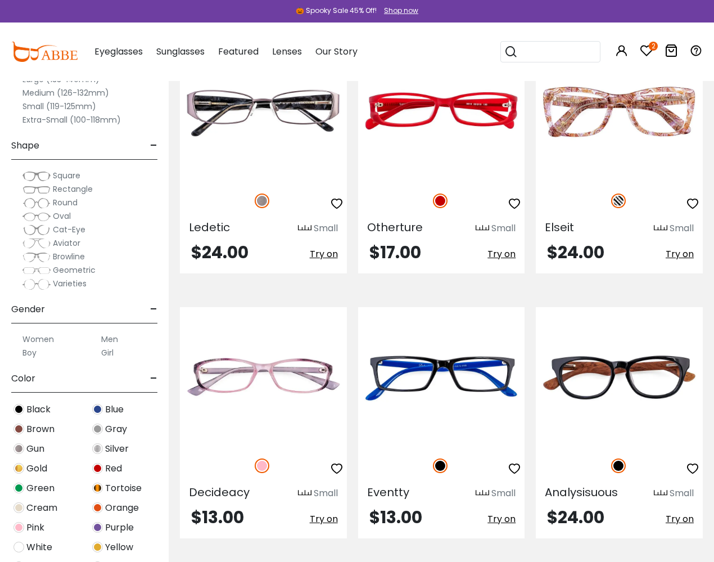
scroll to position [4343, 0]
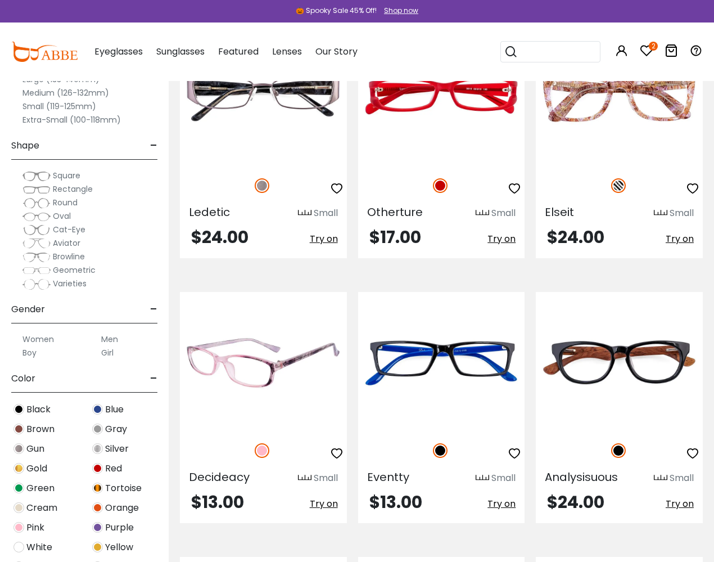
click at [282, 316] on img at bounding box center [263, 361] width 167 height 139
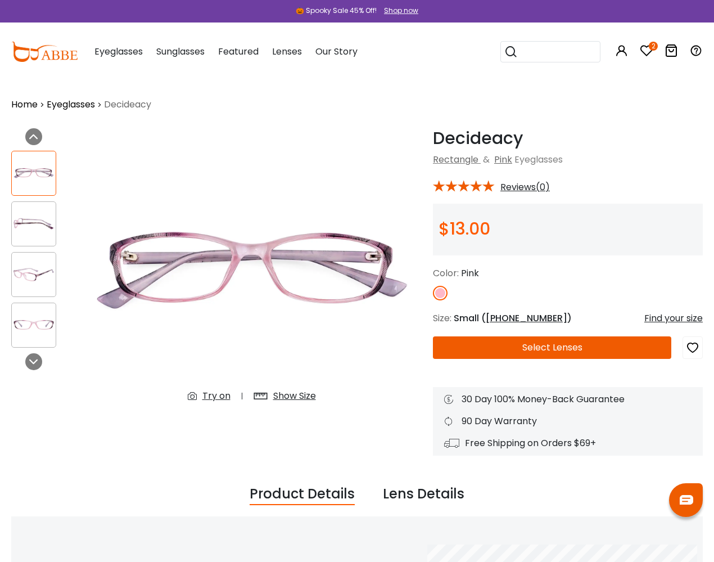
click at [34, 322] on img at bounding box center [34, 325] width 44 height 22
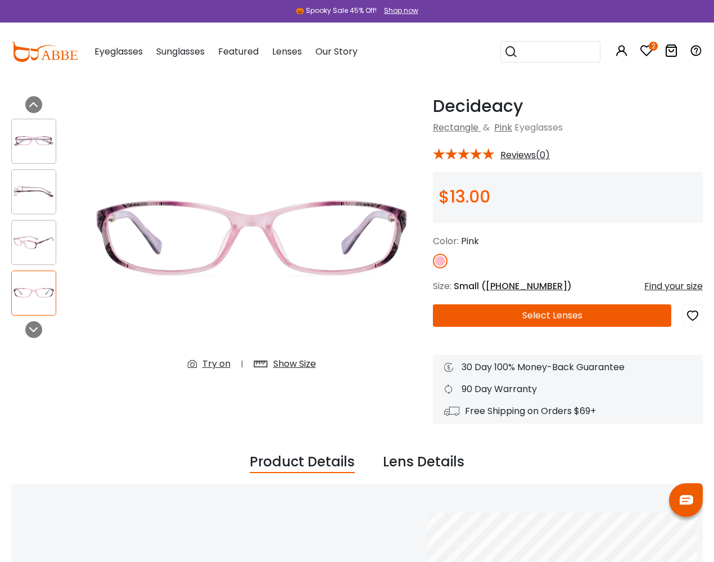
scroll to position [62, 3]
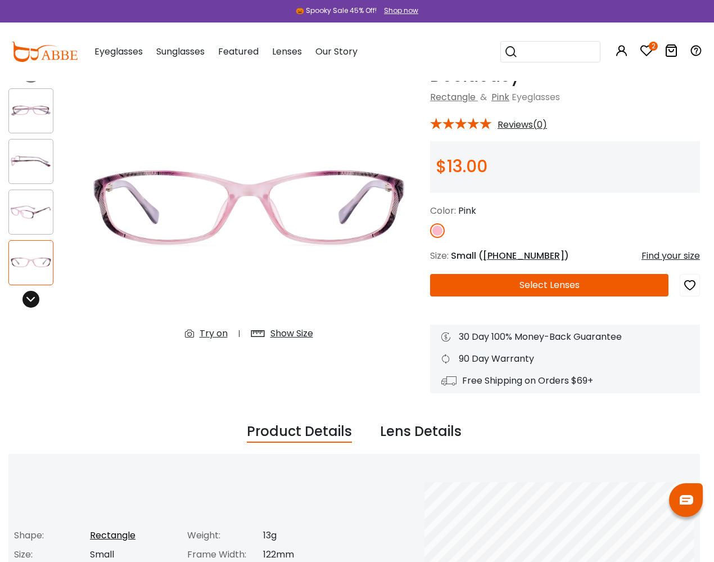
click at [31, 300] on icon at bounding box center [30, 299] width 9 height 9
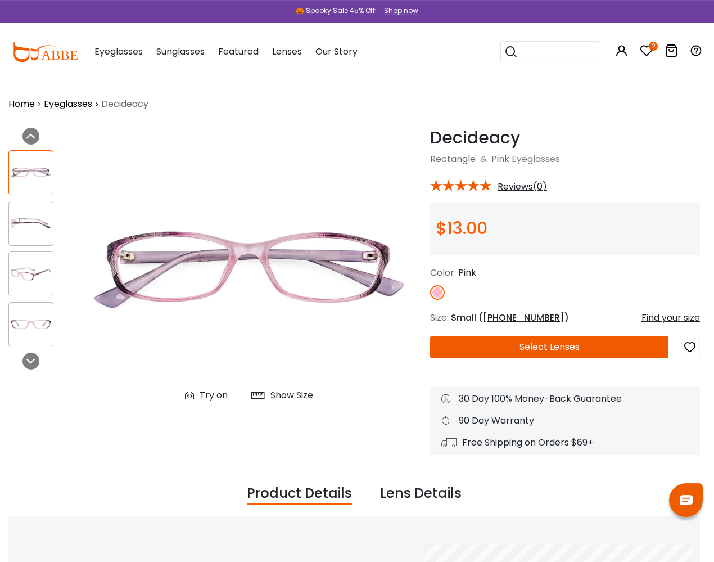
scroll to position [0, 3]
click at [18, 223] on img at bounding box center [31, 224] width 44 height 22
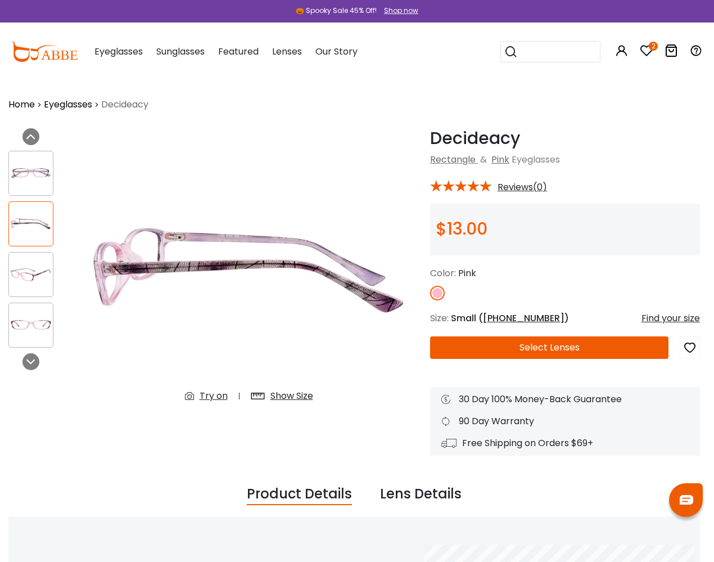
click at [25, 185] on div at bounding box center [30, 173] width 45 height 45
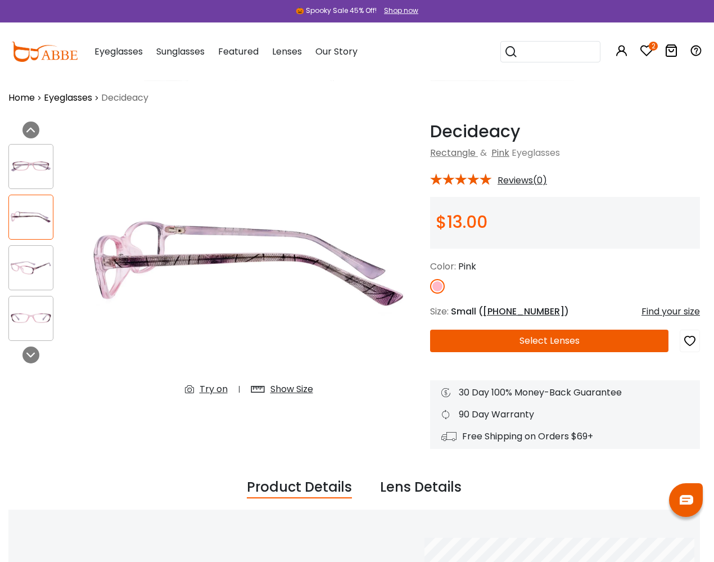
click at [25, 172] on img at bounding box center [31, 166] width 44 height 22
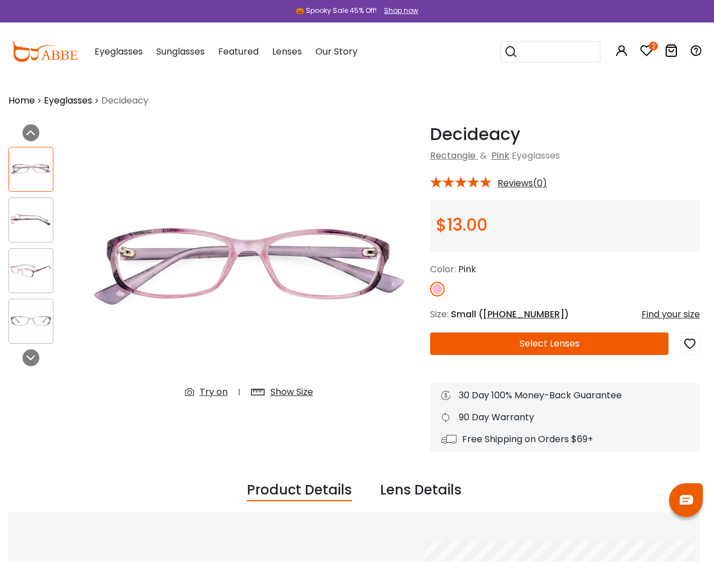
scroll to position [4, 0]
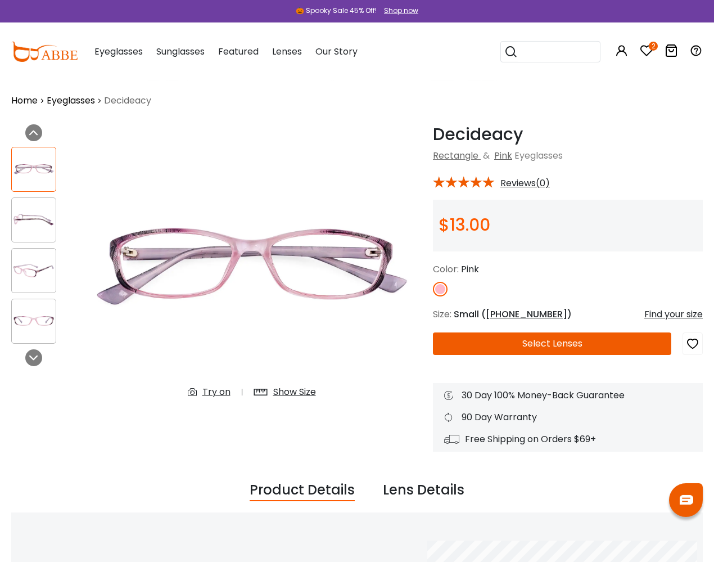
click at [696, 343] on icon "button" at bounding box center [692, 344] width 13 height 20
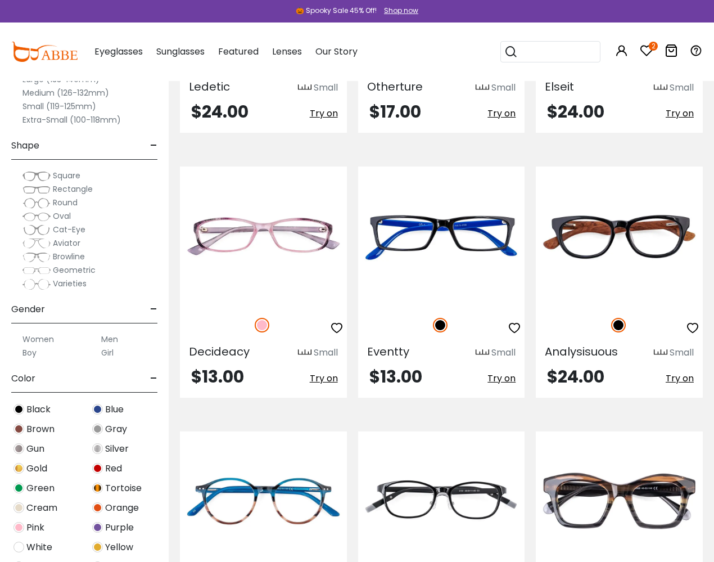
scroll to position [4471, 0]
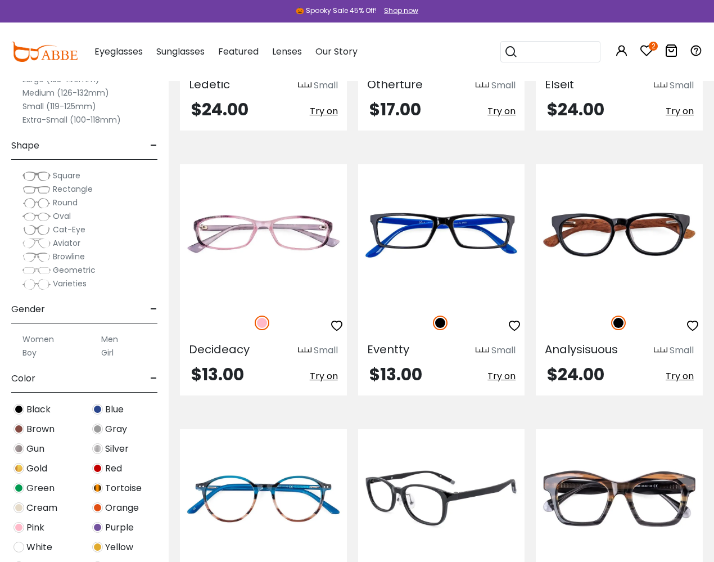
drag, startPoint x: 430, startPoint y: 527, endPoint x: 405, endPoint y: 523, distance: 25.1
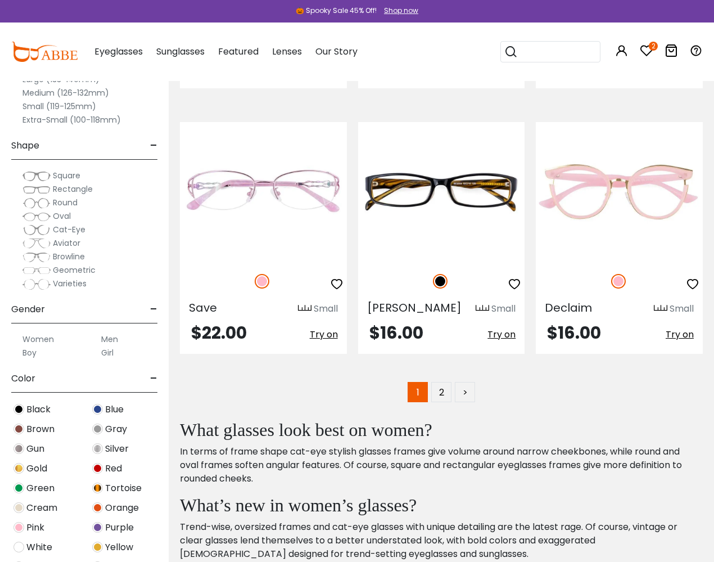
scroll to position [5317, 0]
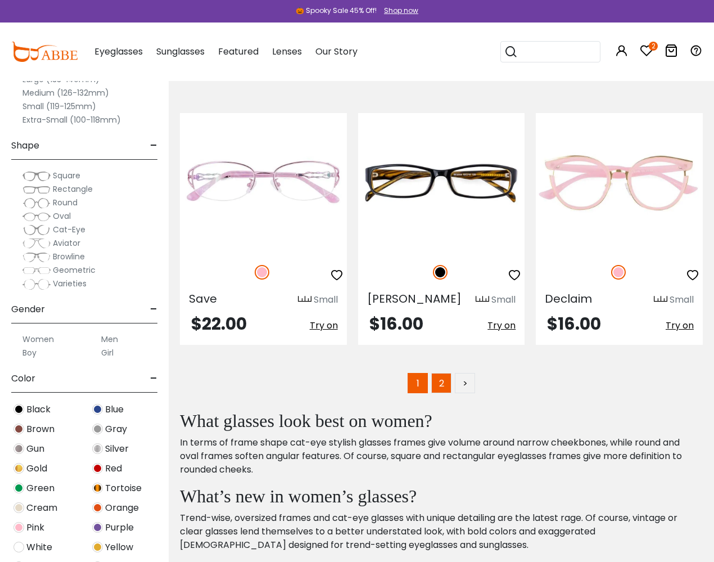
click at [440, 373] on link "2" at bounding box center [441, 383] width 20 height 20
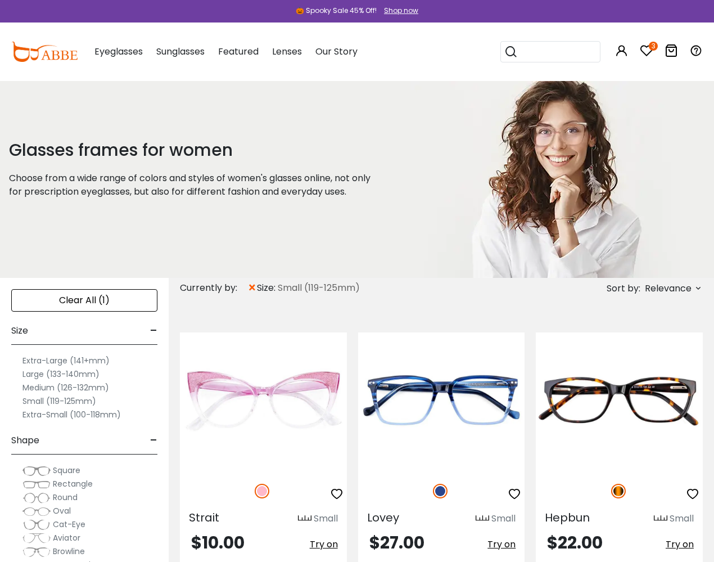
click at [88, 301] on div "Clear All (1)" at bounding box center [84, 300] width 146 height 22
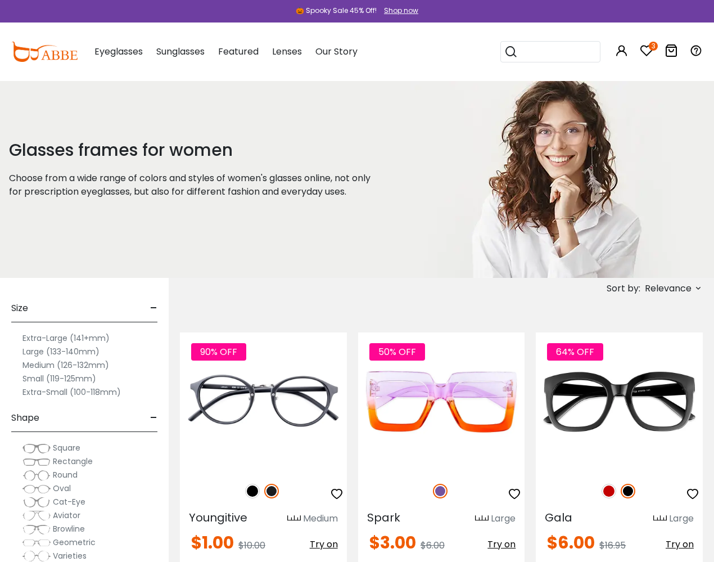
click at [46, 366] on label "Medium (126-132mm)" at bounding box center [65, 364] width 87 height 13
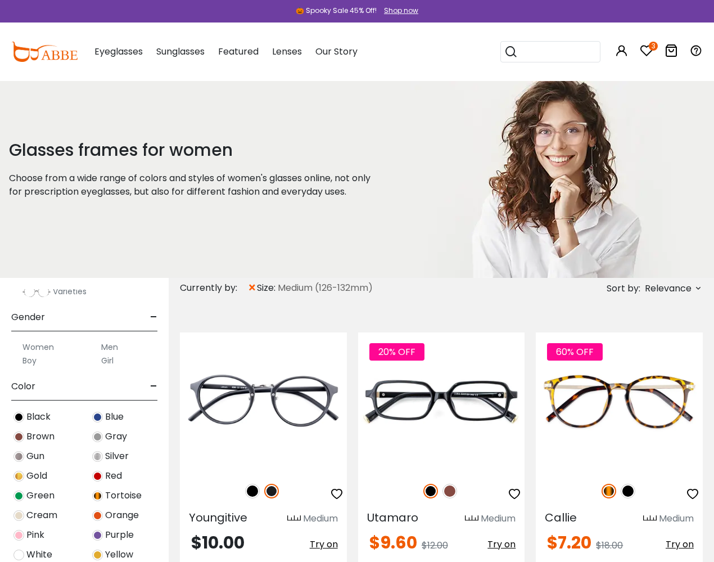
scroll to position [1, 0]
click at [114, 416] on span "Blue" at bounding box center [114, 415] width 19 height 13
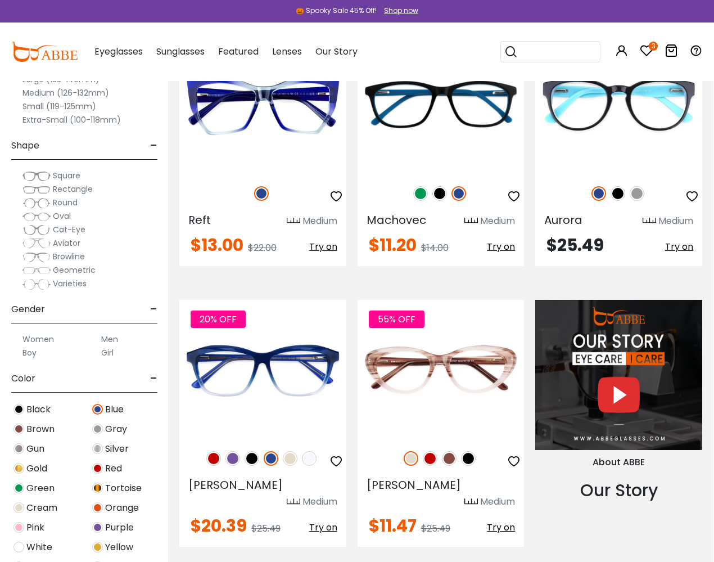
scroll to position [845, 1]
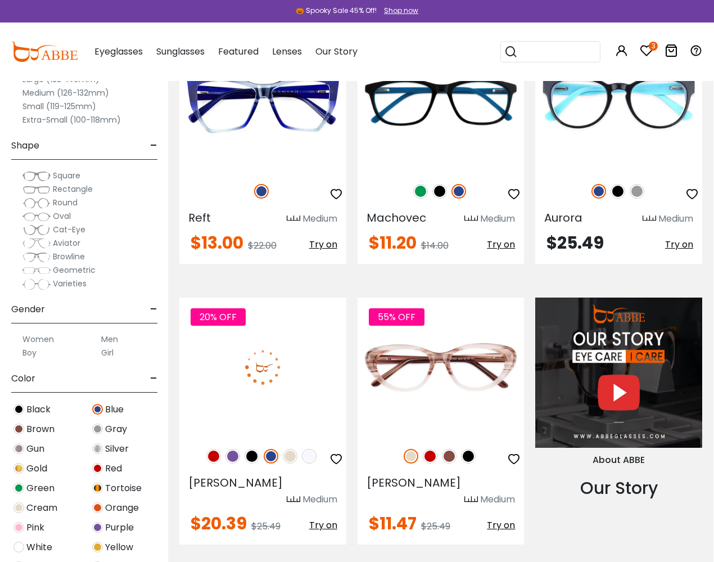
click at [258, 356] on img at bounding box center [262, 367] width 167 height 139
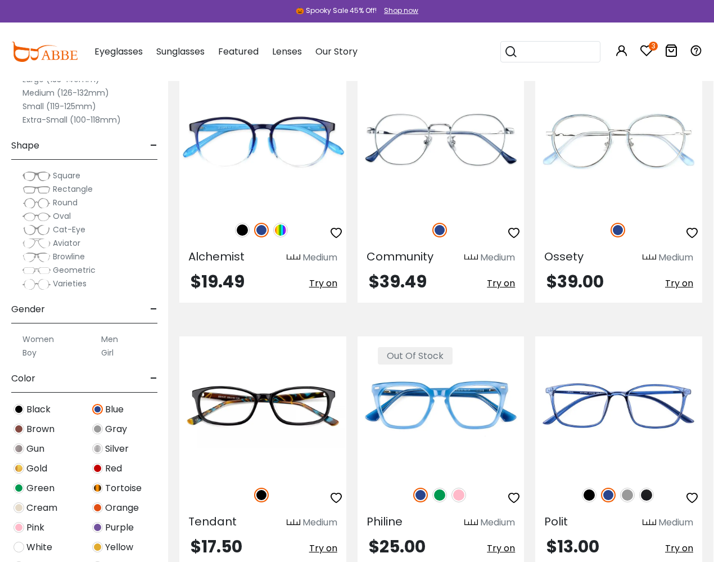
scroll to position [2195, 0]
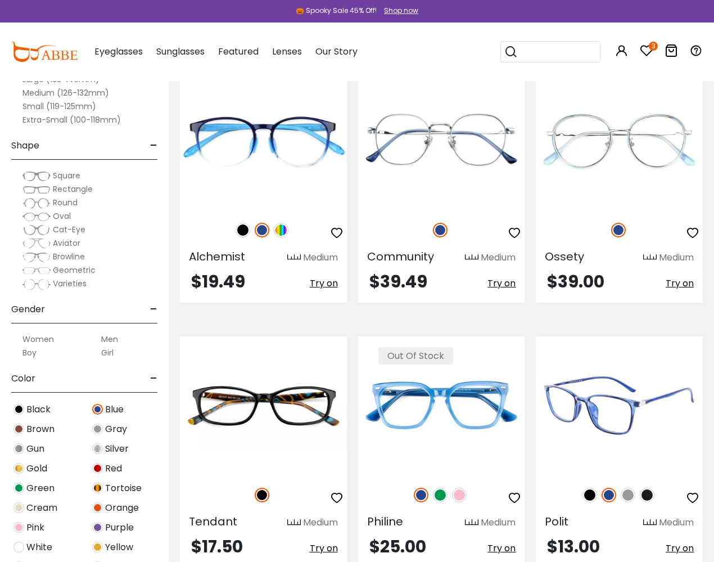
click at [628, 488] on img at bounding box center [628, 495] width 15 height 15
click at [646, 488] on img at bounding box center [647, 495] width 15 height 15
click at [610, 488] on img at bounding box center [609, 495] width 15 height 15
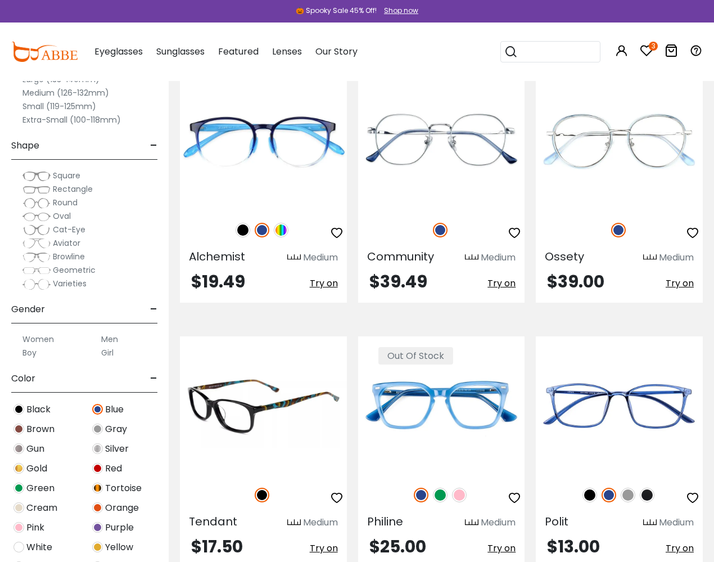
click at [241, 336] on img at bounding box center [263, 405] width 167 height 139
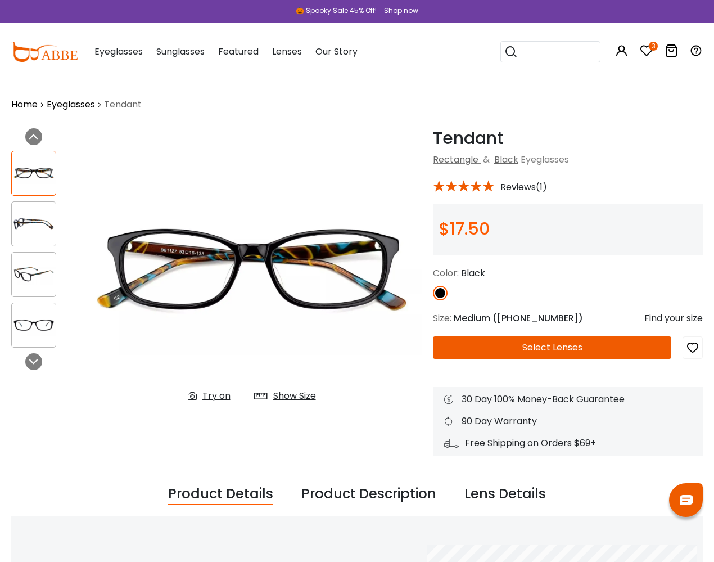
click at [35, 226] on img at bounding box center [34, 224] width 44 height 22
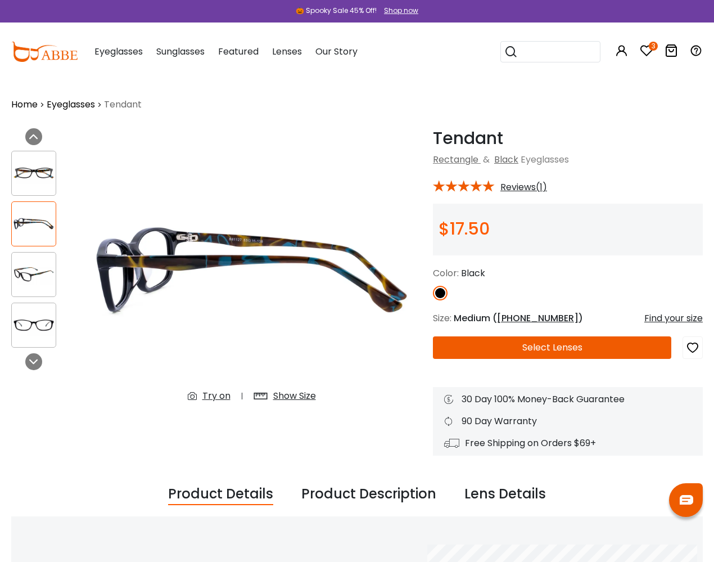
click at [35, 177] on img at bounding box center [34, 173] width 44 height 22
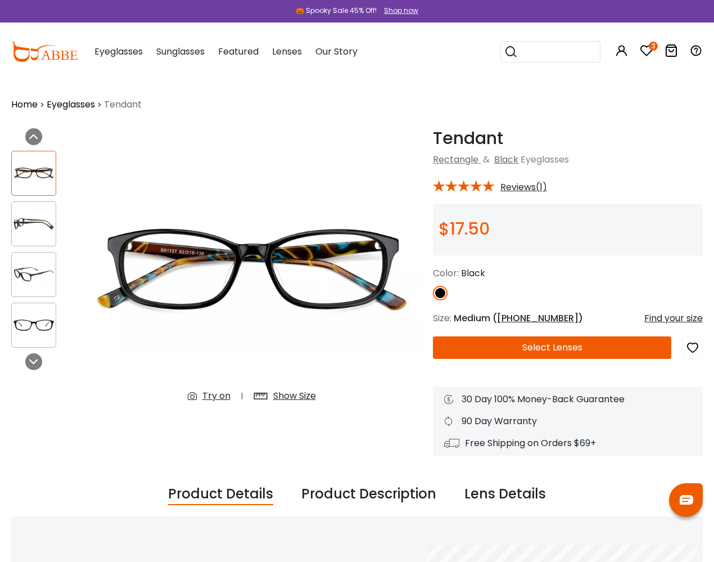
click at [34, 307] on div at bounding box center [33, 325] width 45 height 45
click at [34, 317] on img at bounding box center [34, 325] width 44 height 22
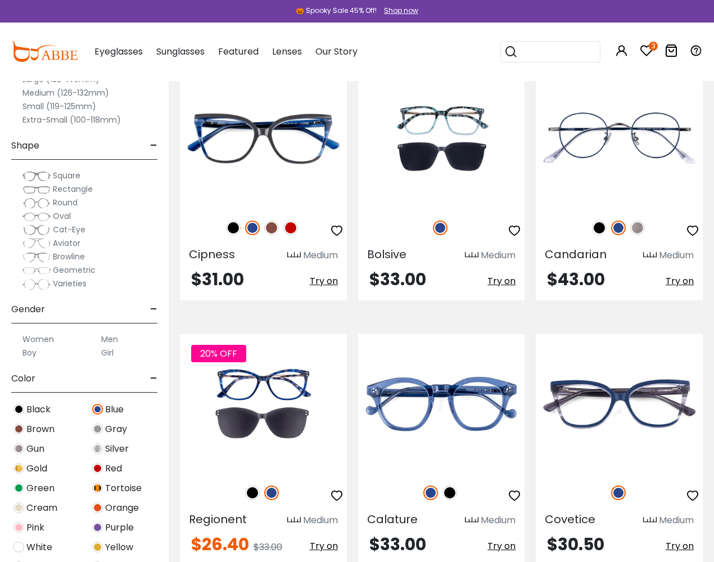
scroll to position [2994, 0]
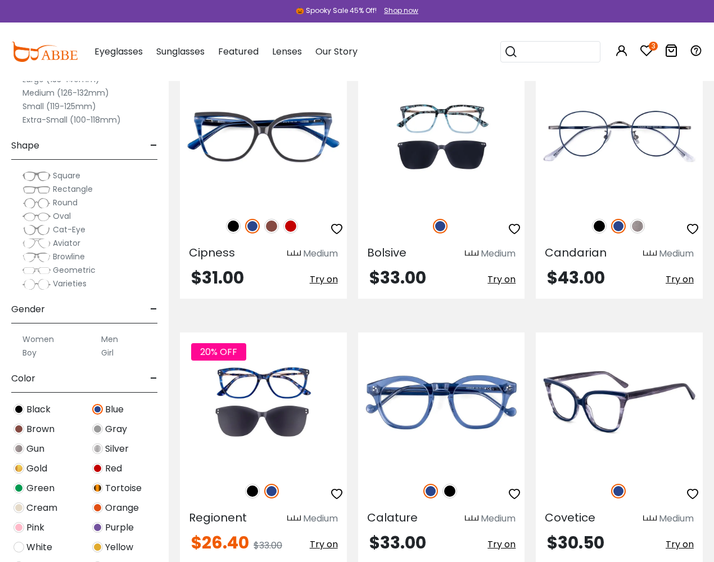
click at [626, 332] on img at bounding box center [619, 401] width 167 height 139
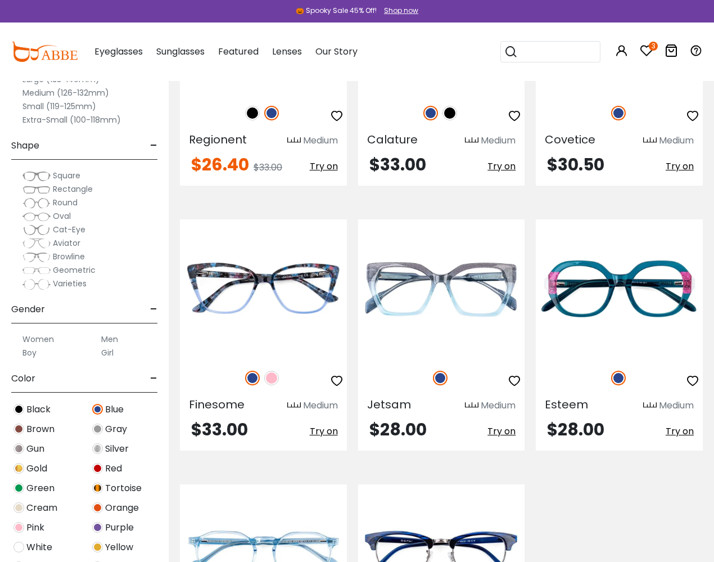
scroll to position [3381, 0]
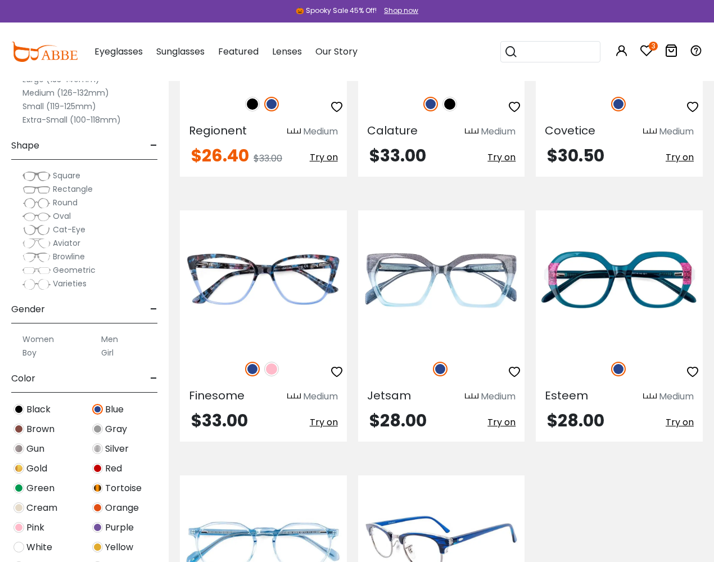
click at [456, 475] on img at bounding box center [441, 544] width 167 height 139
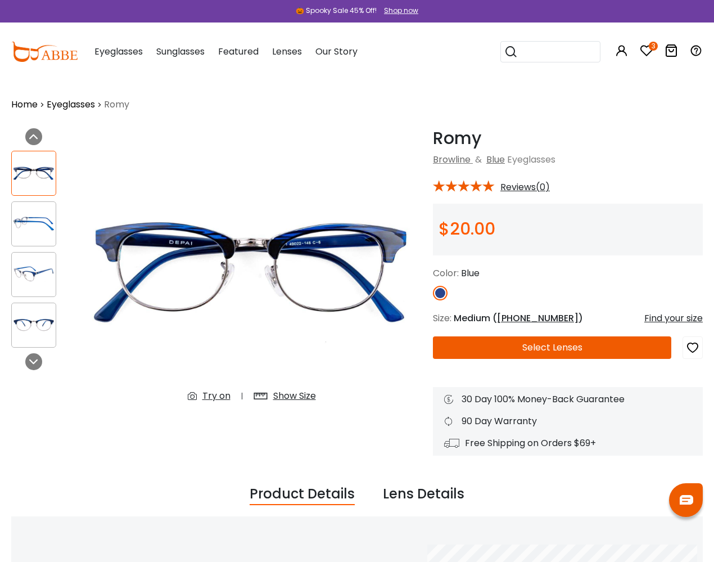
click at [30, 334] on img at bounding box center [34, 325] width 44 height 22
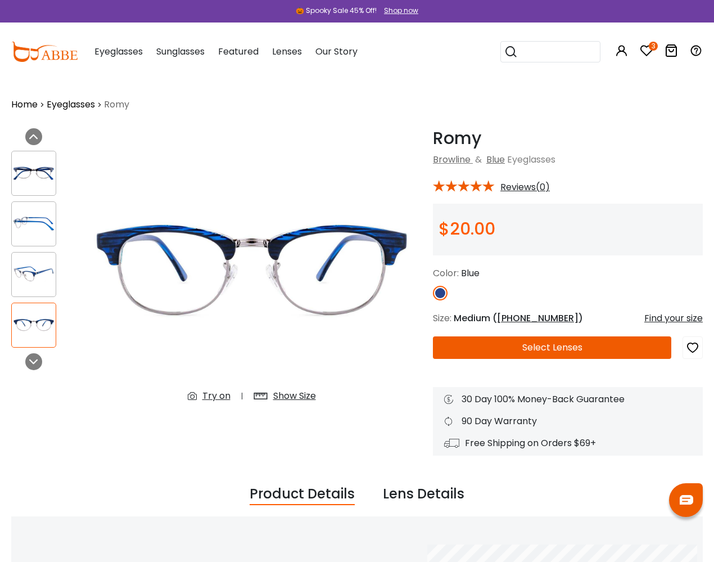
click at [41, 279] on img at bounding box center [34, 274] width 44 height 22
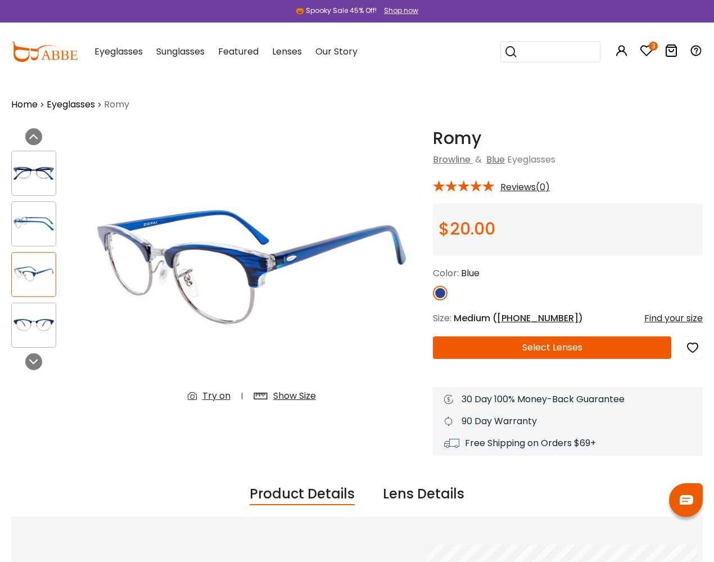
click at [37, 227] on img at bounding box center [34, 224] width 44 height 22
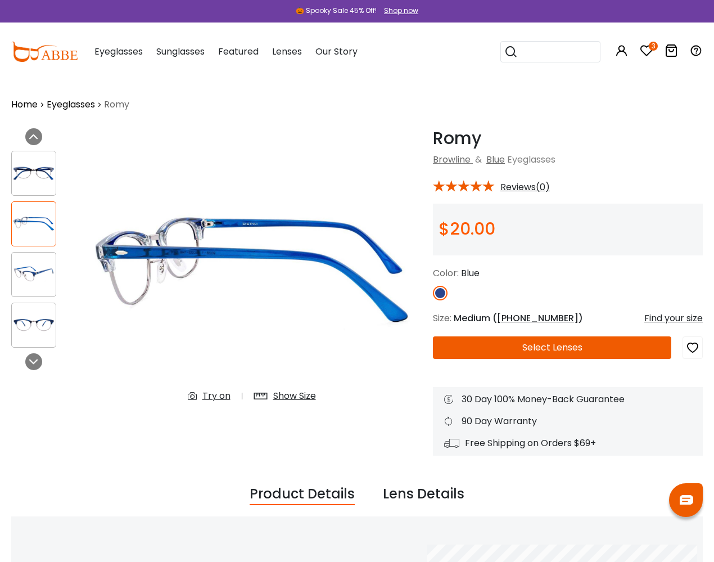
click at [697, 345] on icon "button" at bounding box center [692, 347] width 13 height 20
click at [25, 181] on img at bounding box center [34, 173] width 44 height 22
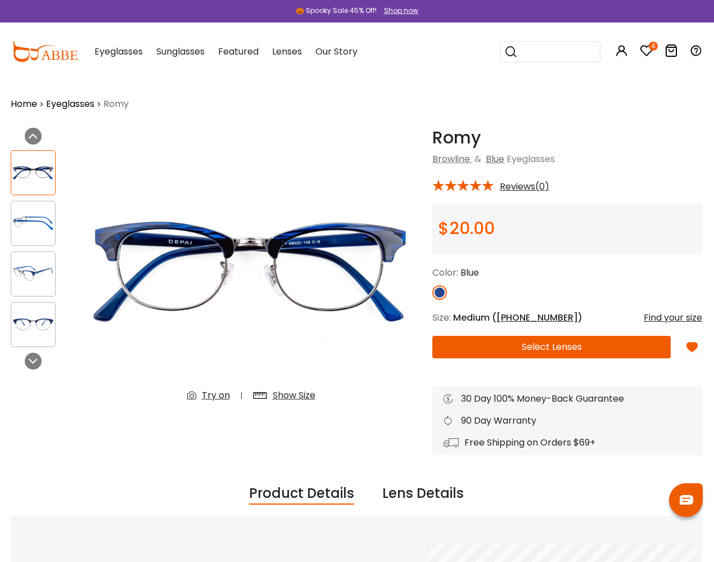
scroll to position [0, 1]
